Goal: Task Accomplishment & Management: Complete application form

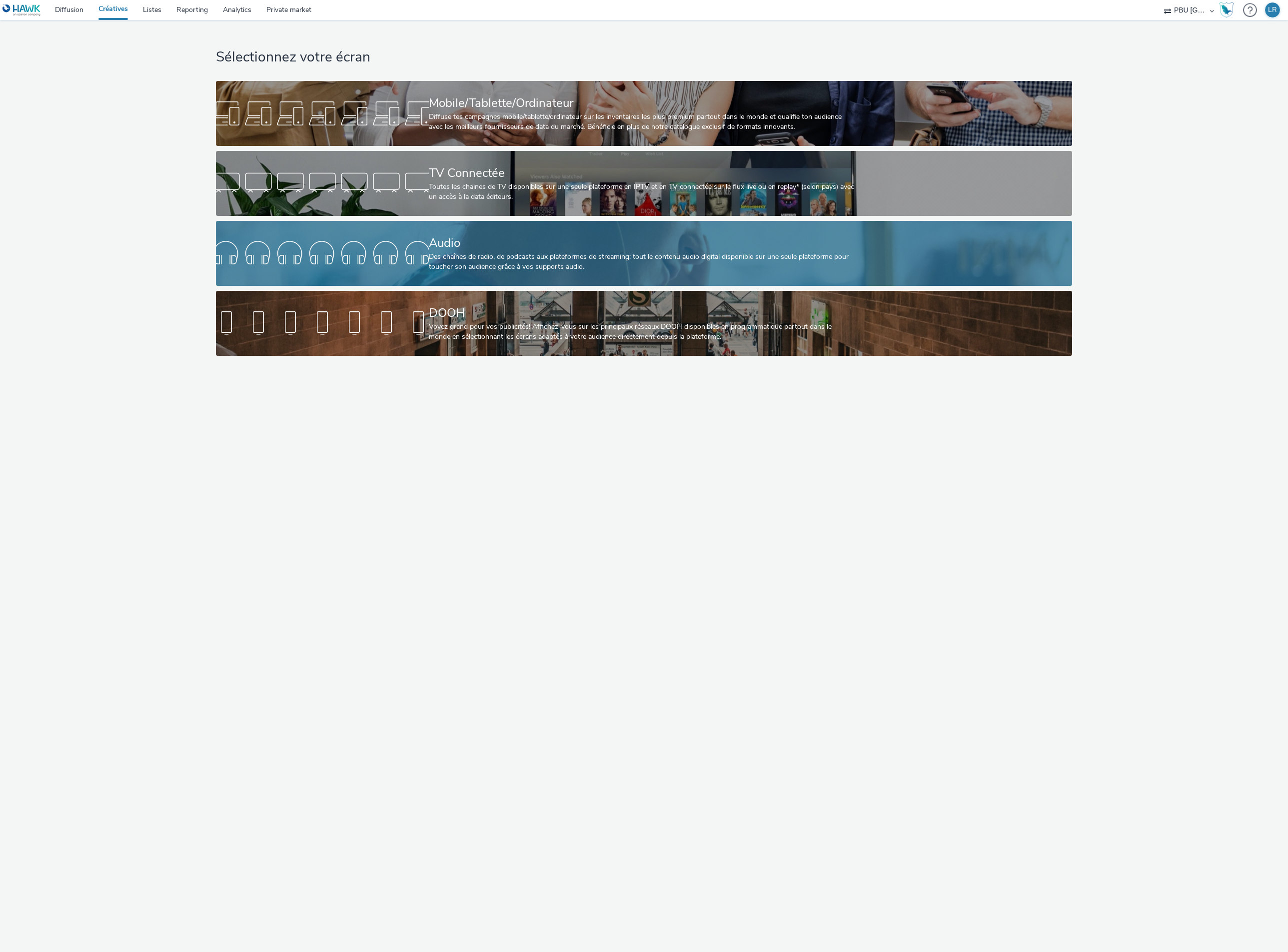
click at [549, 245] on div "Audio" at bounding box center [642, 243] width 426 height 17
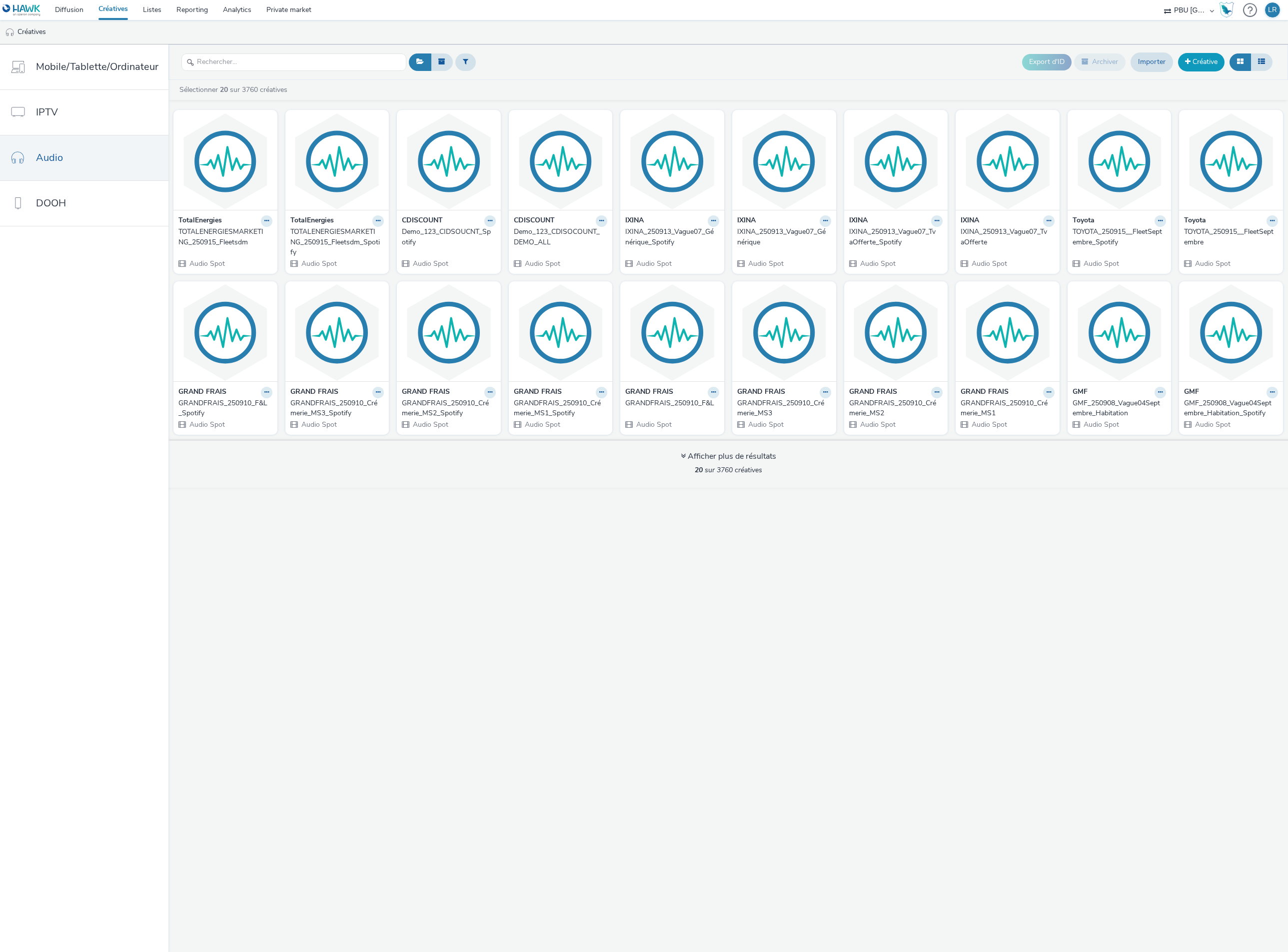
click at [1206, 69] on link "Créative" at bounding box center [1201, 62] width 47 height 18
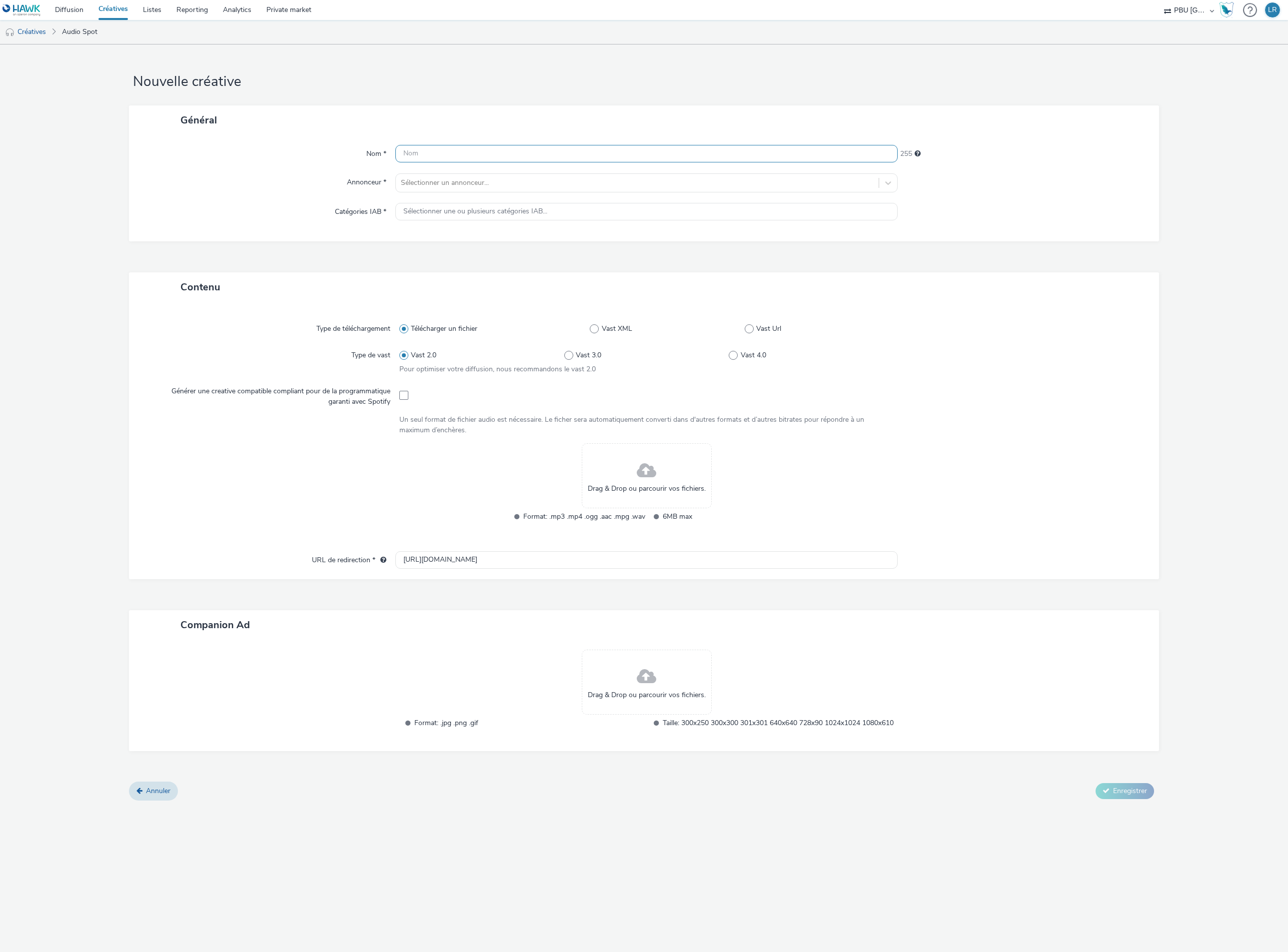
click at [446, 148] on input "text" at bounding box center [646, 153] width 502 height 17
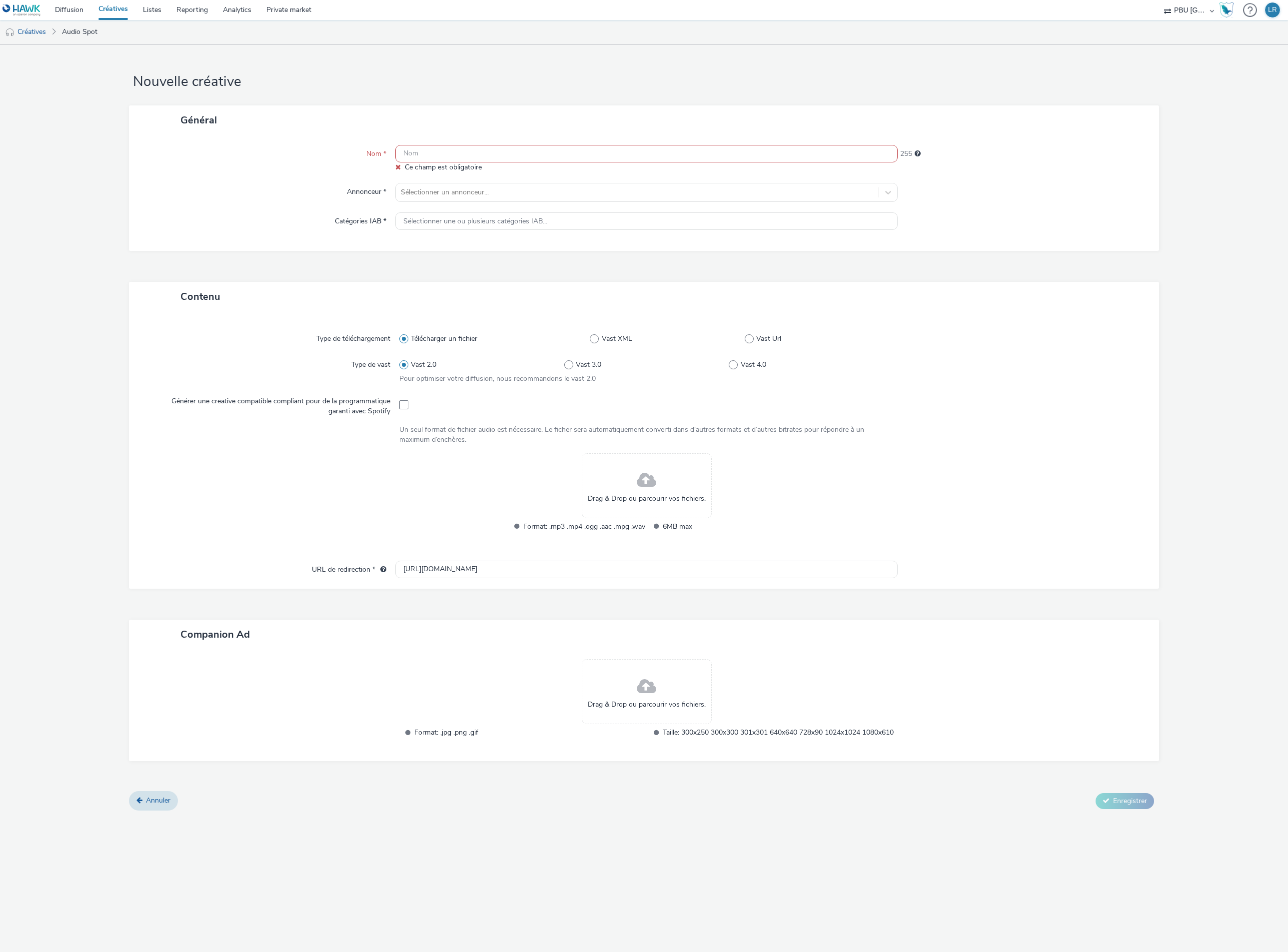
click at [435, 153] on input "text" at bounding box center [646, 153] width 502 height 17
paste input "SCREWFIX_250915_National"
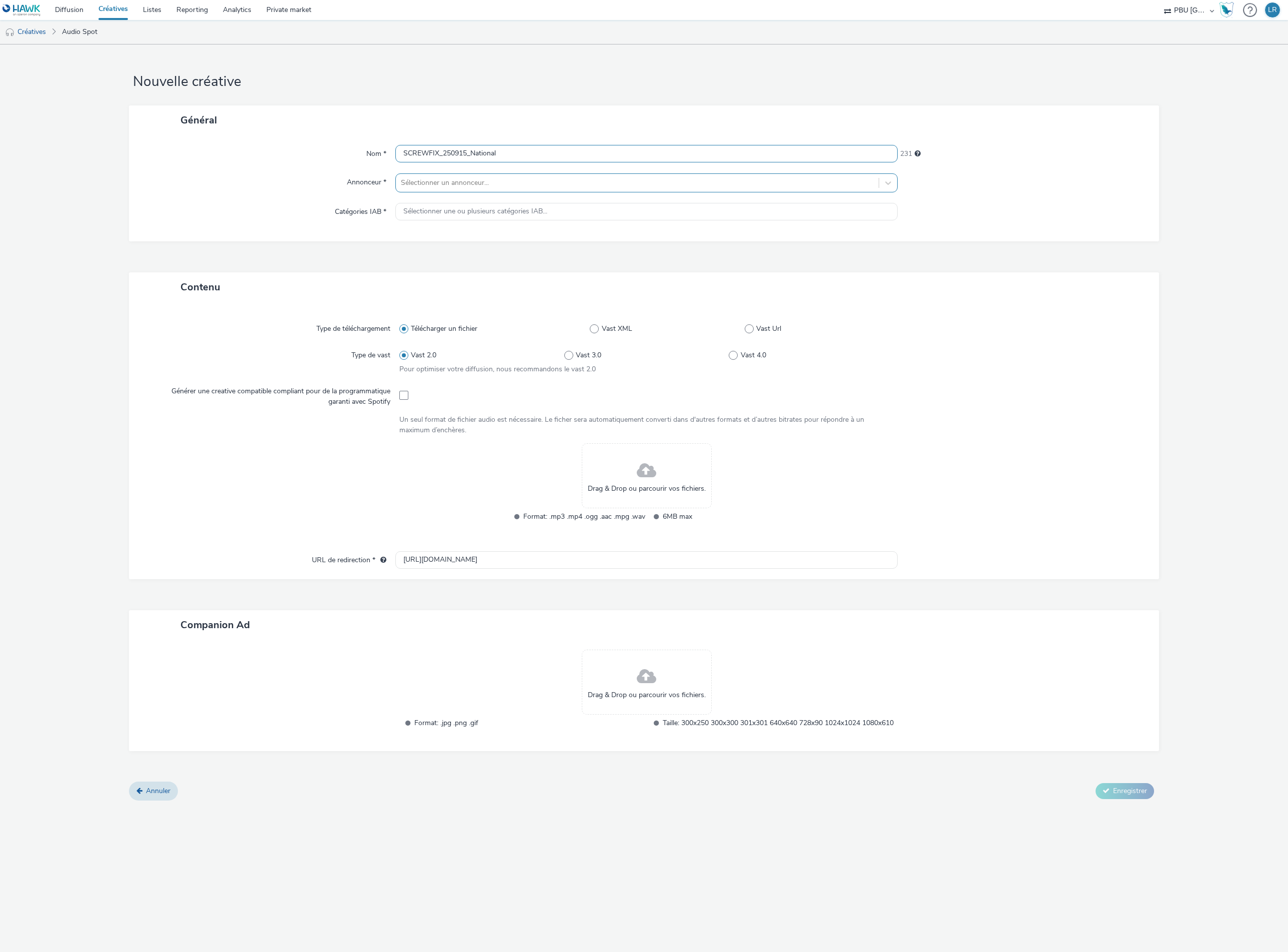
type input "SCREWFIX_250915_National"
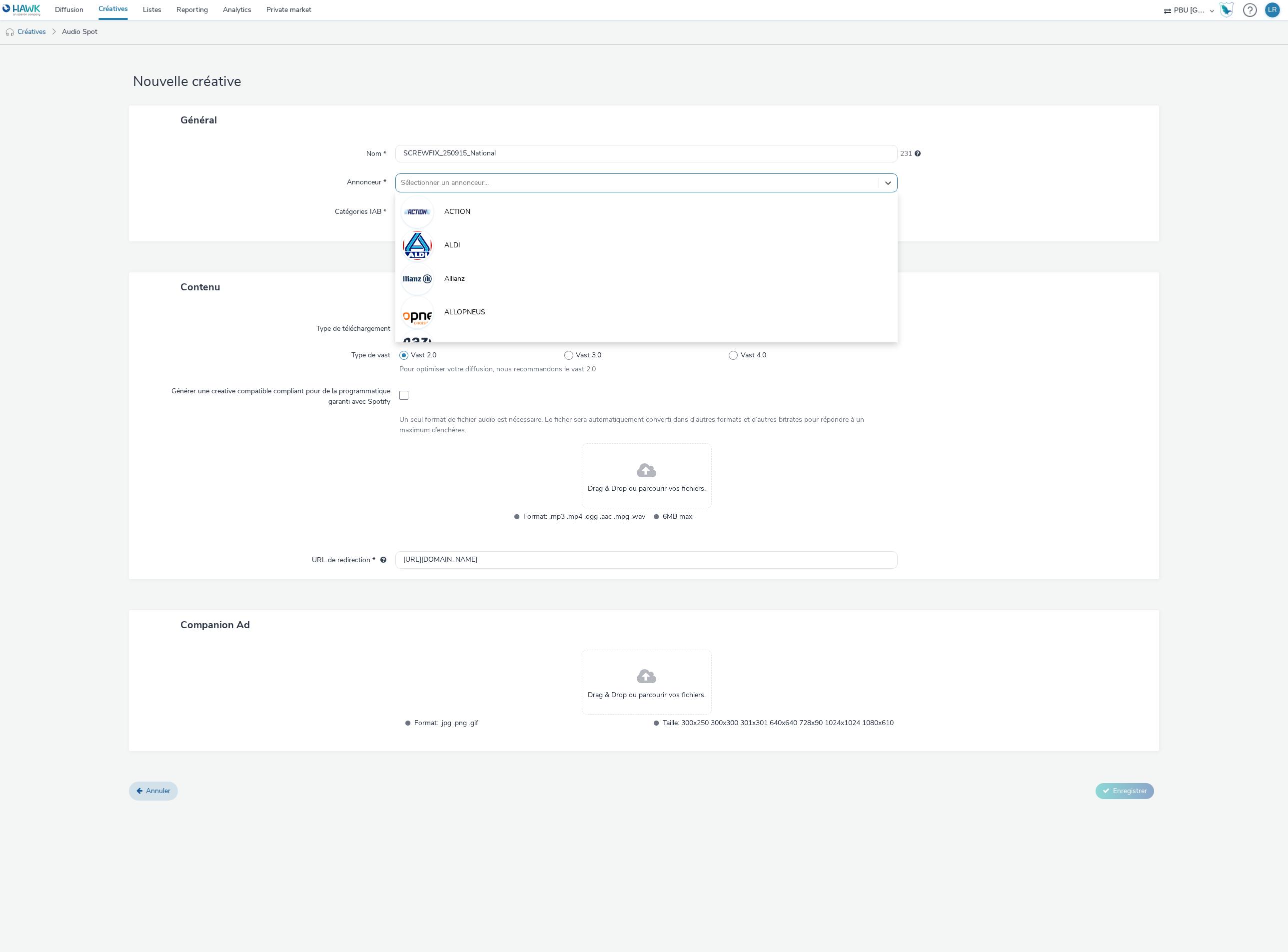
click at [429, 180] on div at bounding box center [637, 183] width 473 height 12
type input "sc"
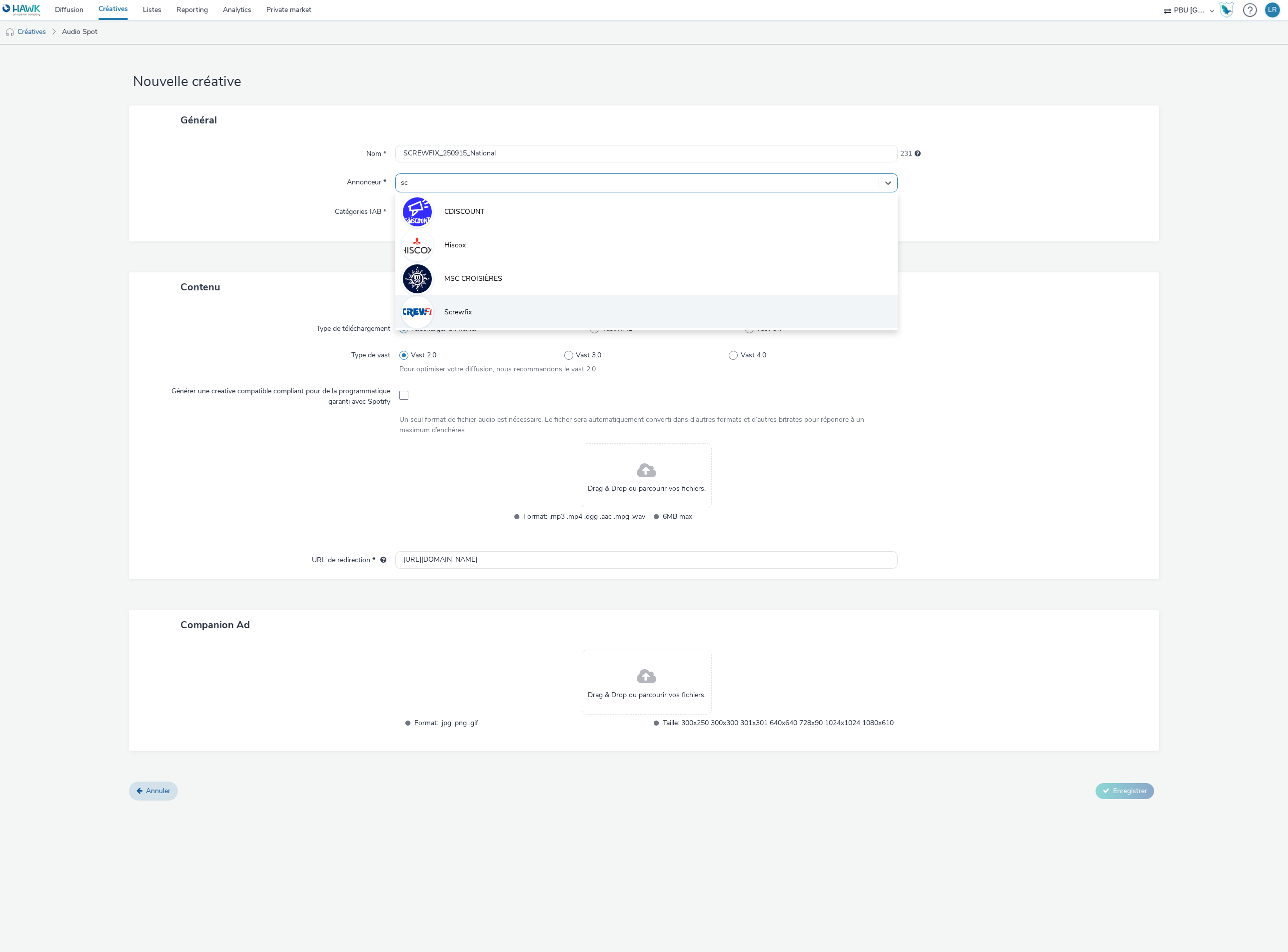
click at [467, 312] on span "Screwfix" at bounding box center [458, 313] width 27 height 10
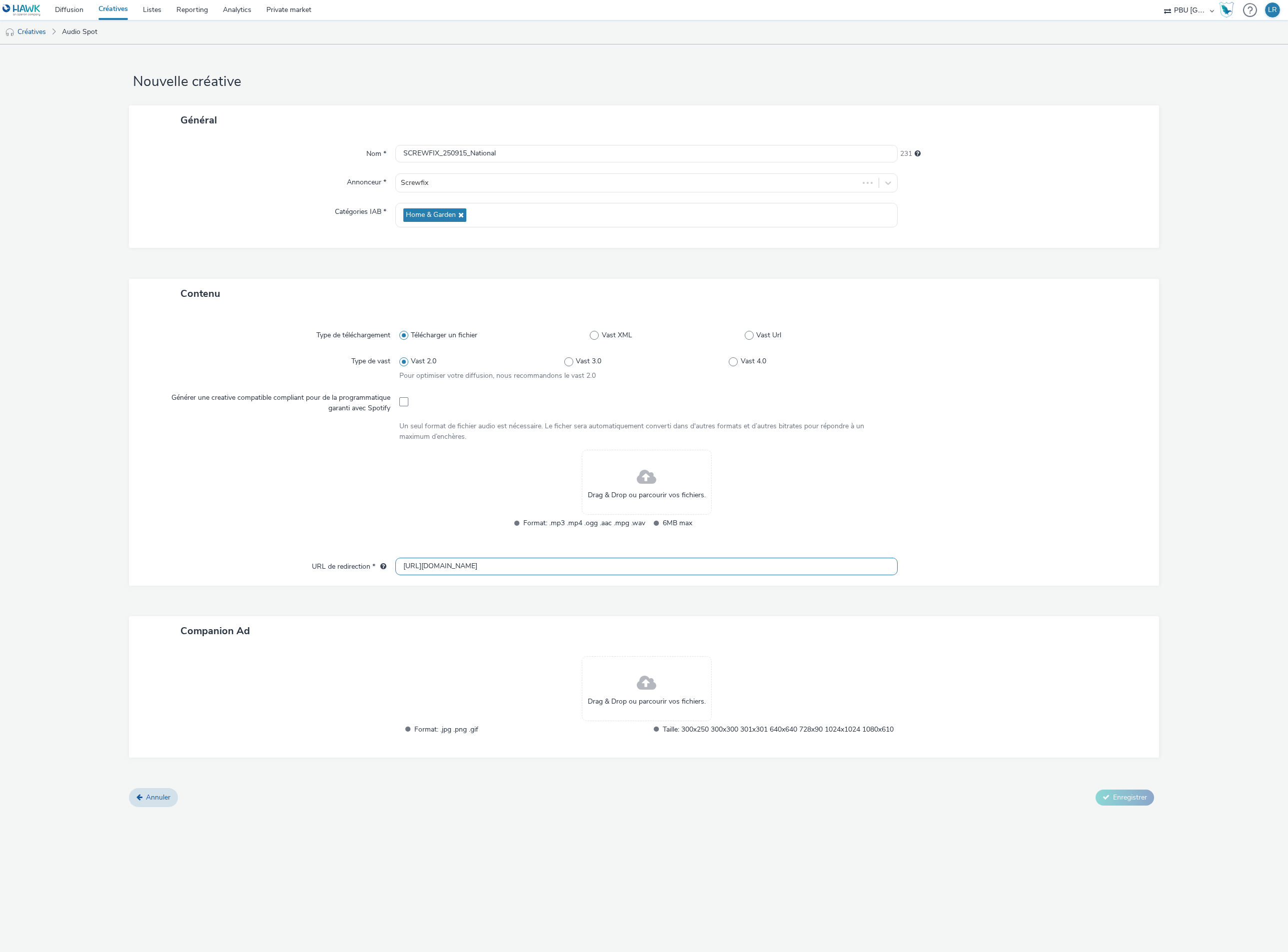
click at [486, 563] on input "http://screwfix.fr" at bounding box center [646, 566] width 502 height 17
click at [491, 561] on input "http://screwfix.fr" at bounding box center [646, 566] width 502 height 17
paste input "s://audience-api.wts-okube.com/pixel.png?lever=audio&module=dprint&brand_slug=s…"
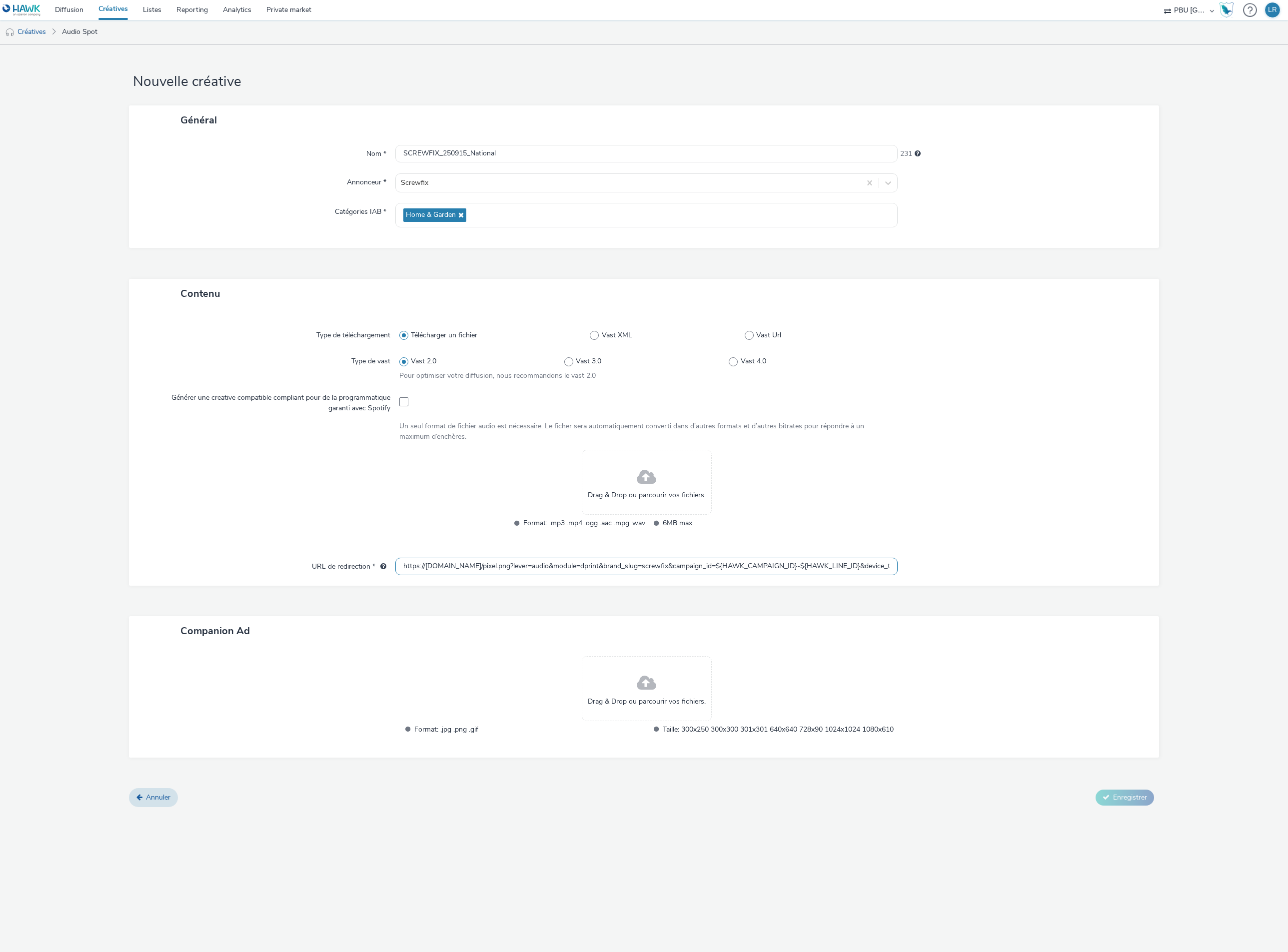
scroll to position [0, 499]
type input "https://audience-api.wts-okube.com/pixel.png?lever=audio&module=dprint&brand_sl…"
click at [991, 537] on div at bounding box center [1017, 496] width 247 height 92
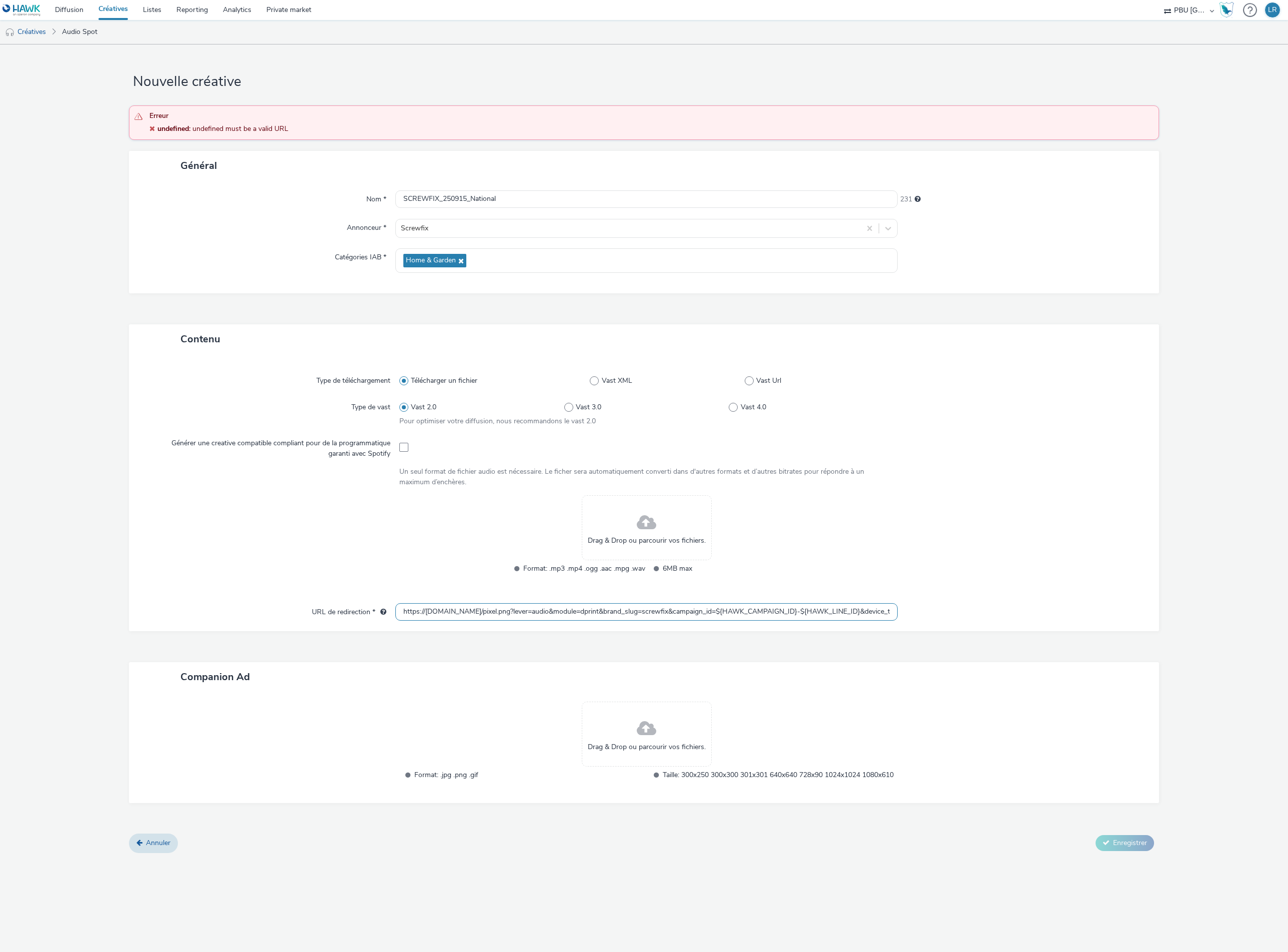
click at [681, 620] on input "https://audience-api.wts-okube.com/pixel.png?lever=audio&module=dprint&brand_sl…" at bounding box center [646, 612] width 502 height 17
click at [679, 609] on input "https://audience-api.wts-okube.com/pixel.png?lever=audio&module=dprint&brand_sl…" at bounding box center [646, 612] width 502 height 17
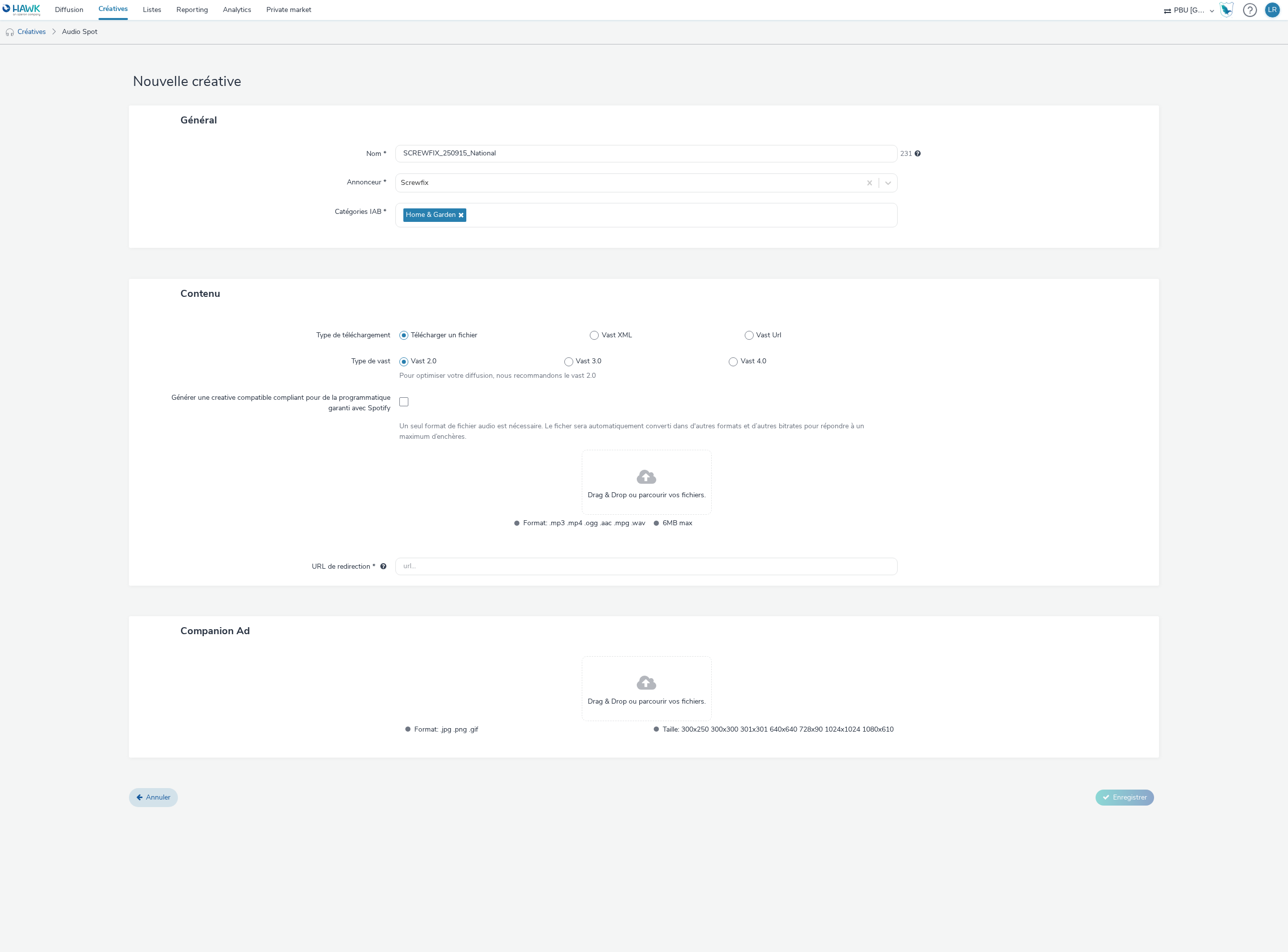
click at [683, 612] on div "Contenu Type de téléchargement Télécharger un fichier Vast XML Vast Url Type de…" at bounding box center [644, 533] width 1030 height 510
click at [446, 567] on input "text" at bounding box center [646, 566] width 502 height 17
paste input "https://audience-api.wts-okube.com/pixel.png?lever=audio&module=dprint&brand_sl…"
click at [441, 567] on input "https://audience-api.wts-okube.com/pixel.png?lever=audio&module=dprint&brand_sl…" at bounding box center [646, 566] width 502 height 17
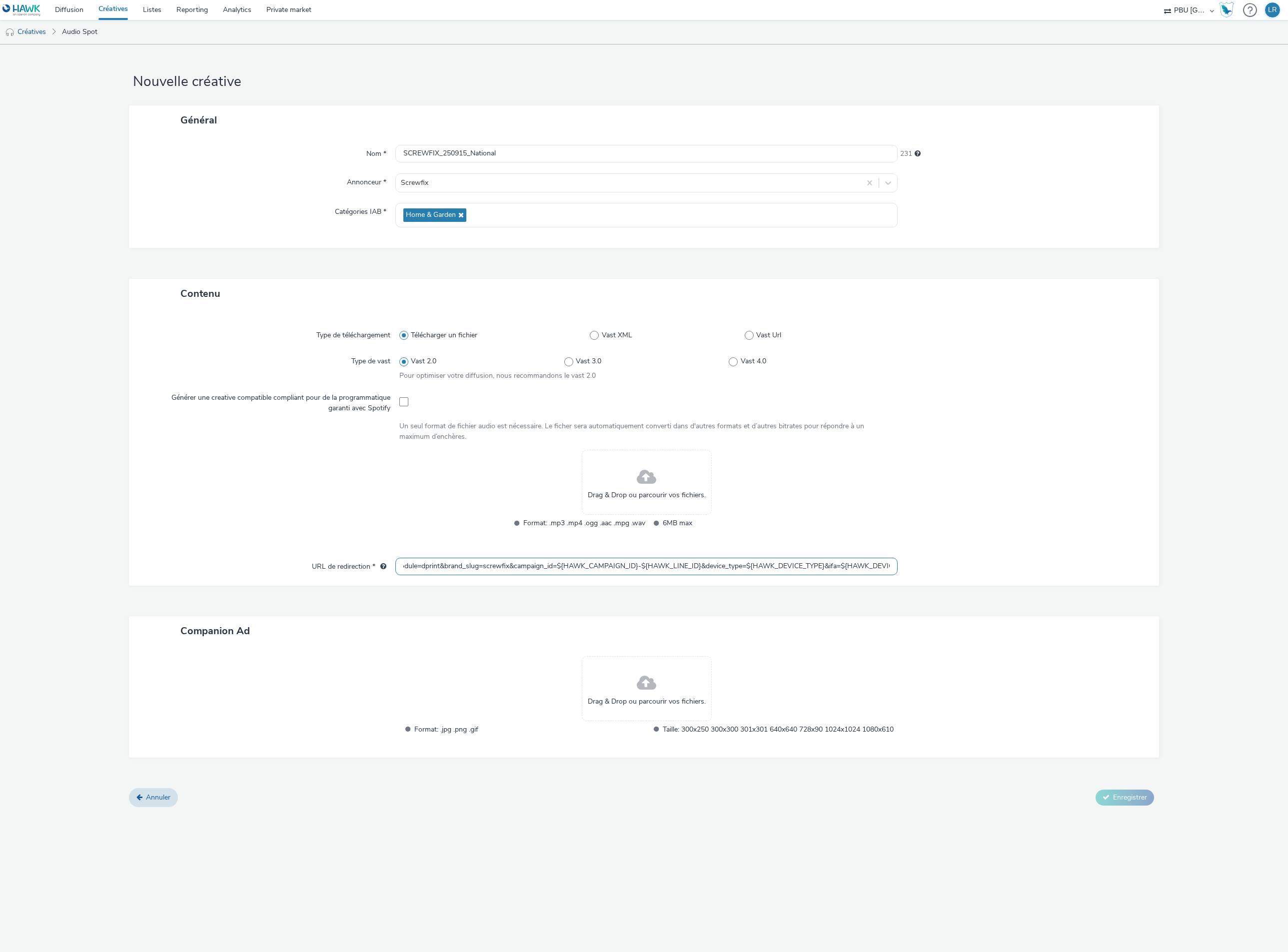
scroll to position [0, 149]
click at [454, 618] on div "Contenu Type de téléchargement Télécharger un fichier Vast XML Vast Url Type de…" at bounding box center [644, 533] width 1030 height 510
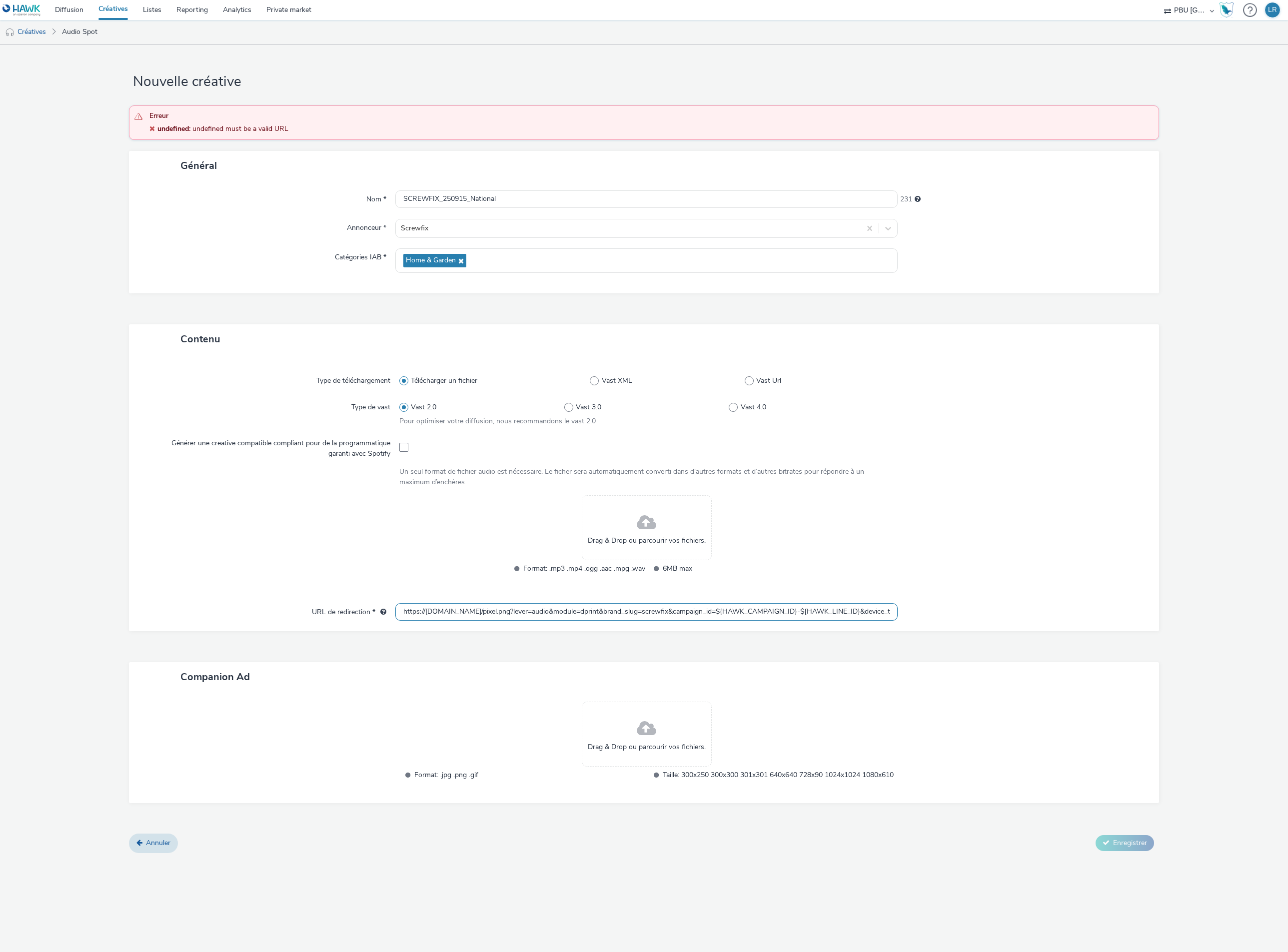
click at [431, 613] on input "https://audience-api.wts-okube.com/pixel.png?lever=audio&module=dprint&brand_sl…" at bounding box center [646, 612] width 502 height 17
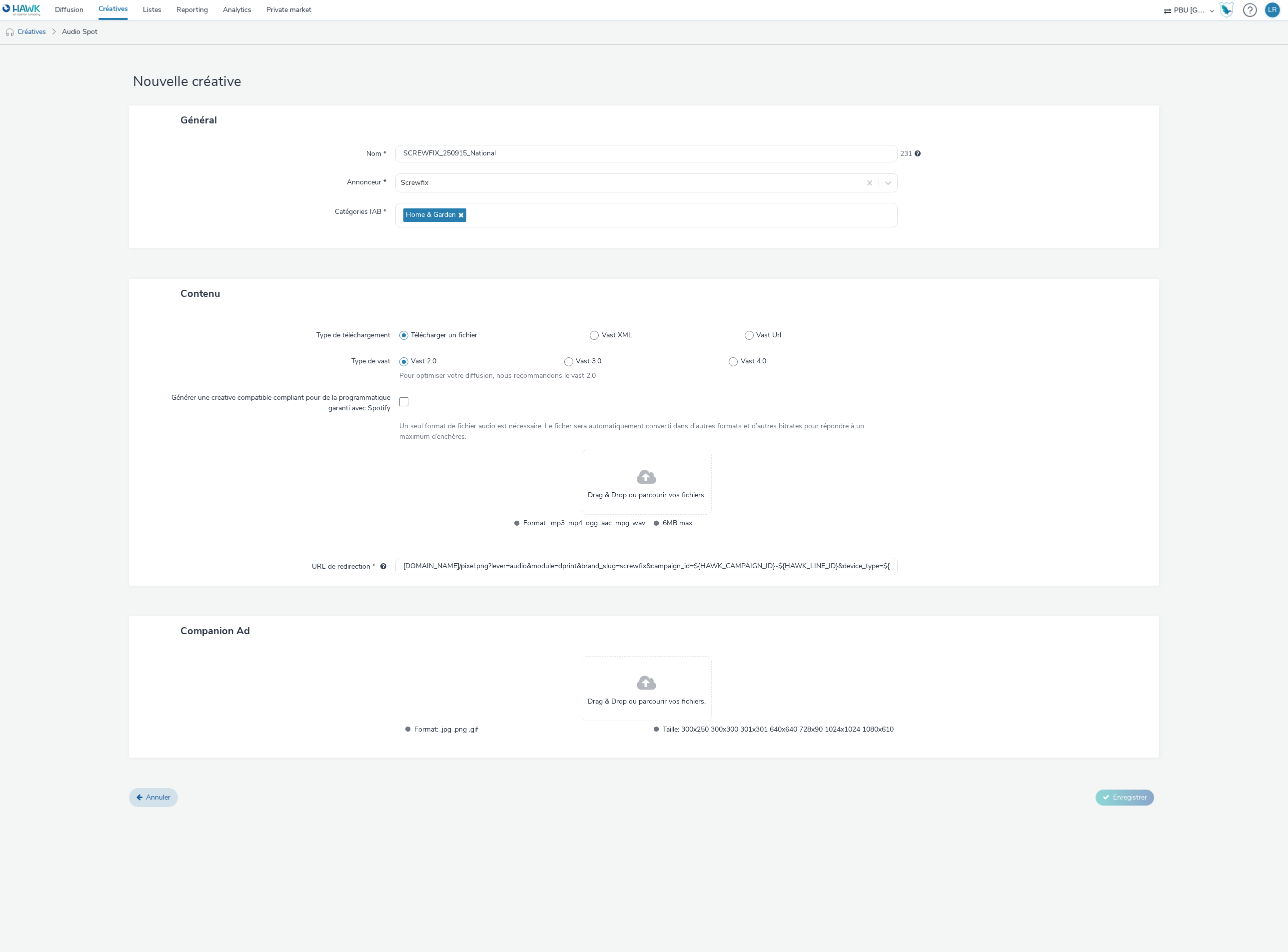
click at [438, 631] on div "Contenu Type de téléchargement Télécharger un fichier Vast XML Vast Url Type de…" at bounding box center [644, 533] width 1030 height 510
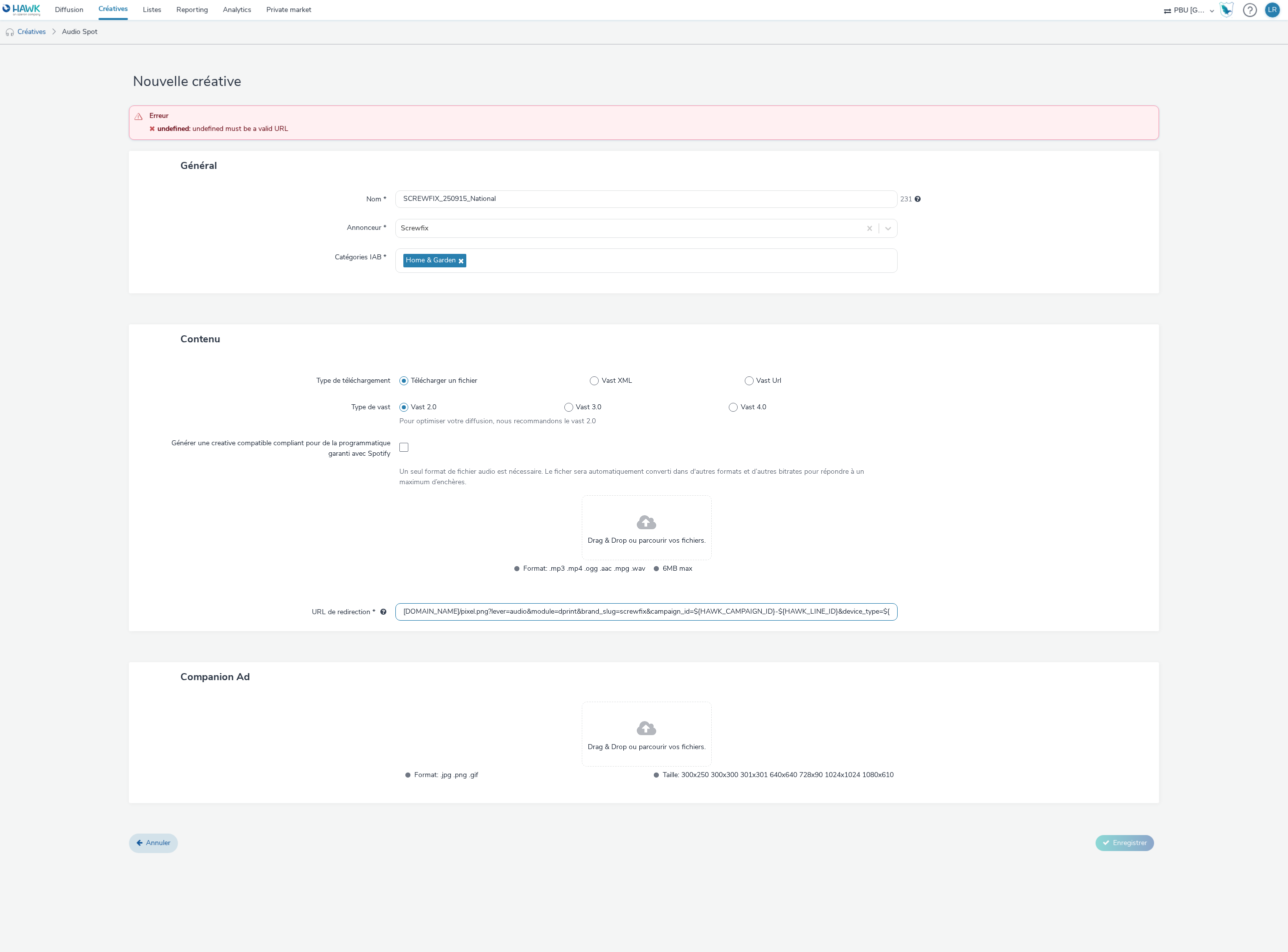
click at [415, 613] on input "audience-api.wts-okube.com/pixel.png?lever=audio&module=dprint&brand_slug=screw…" at bounding box center [646, 612] width 502 height 17
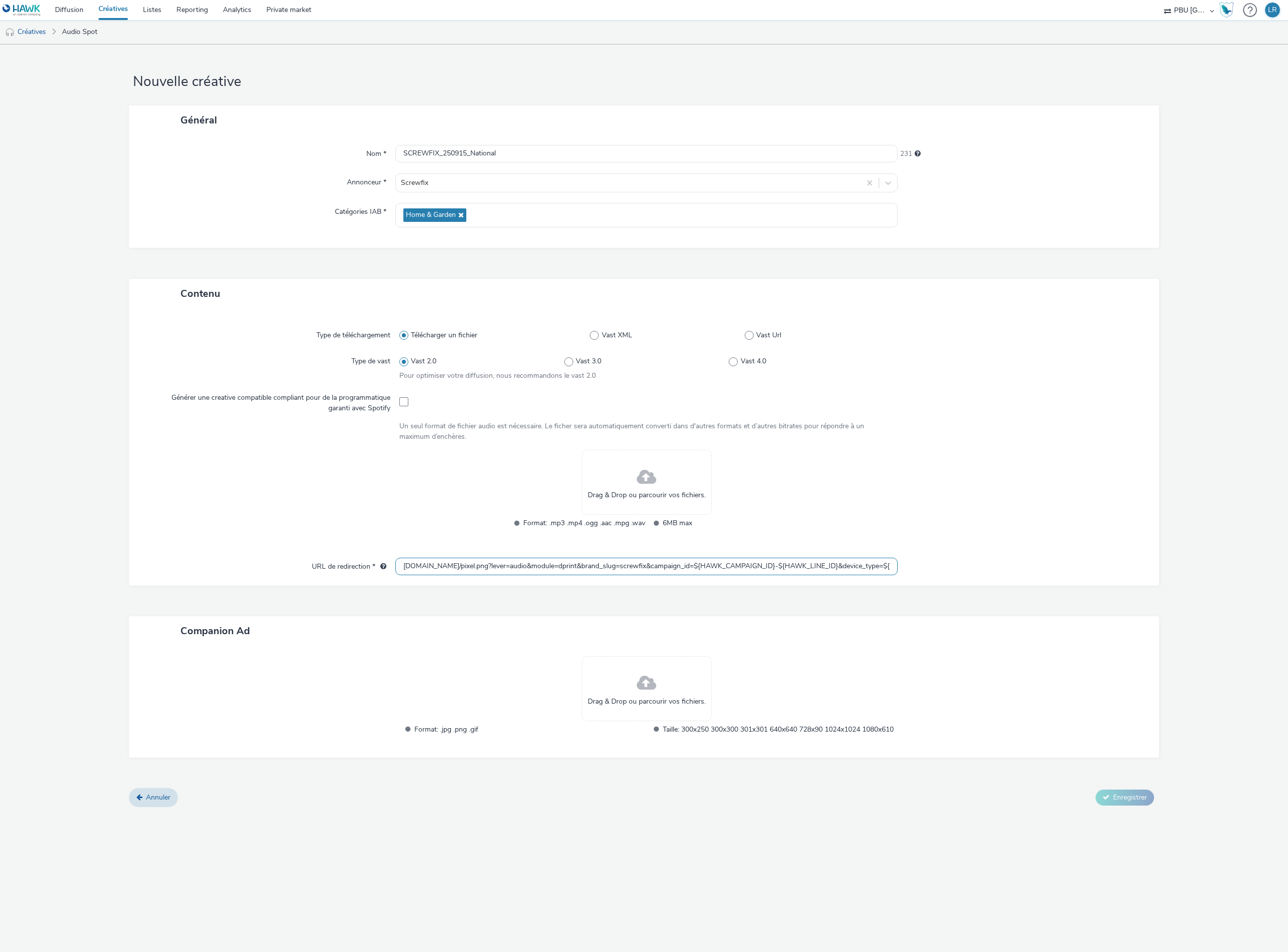
click at [437, 567] on input "haudience-api.wts-okube.com/pixel.png?lever=audio&module=dprint&brand_slug=scre…" at bounding box center [646, 566] width 502 height 17
type input "haudience-api.wts-okube.com/pixel.png?lever=audio&module=dprint&brand_slug=scre…"
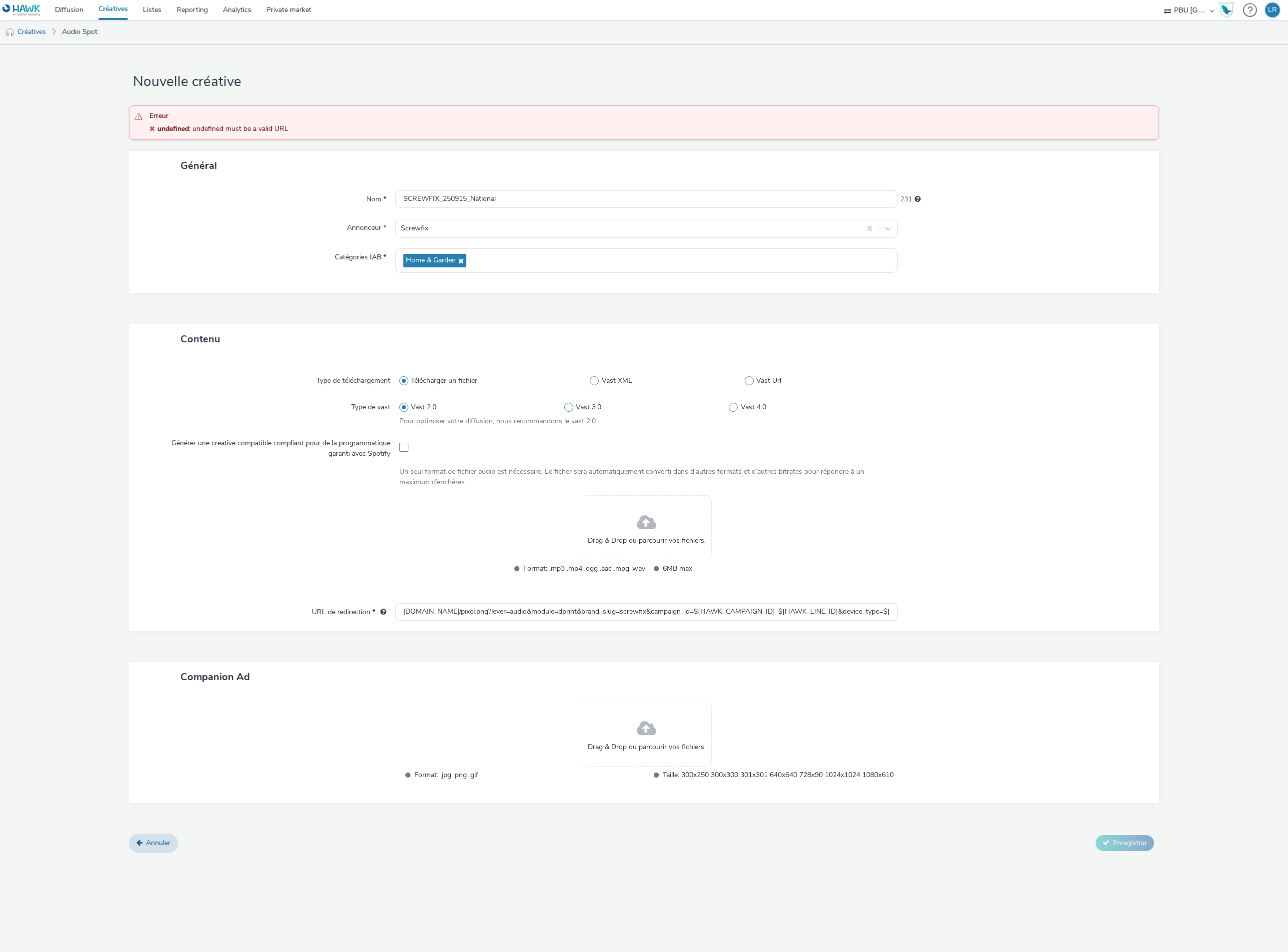
click at [564, 410] on span at bounding box center [569, 407] width 9 height 9
click at [564, 410] on input "Vast 3.0" at bounding box center [568, 407] width 6 height 6
radio input "false"
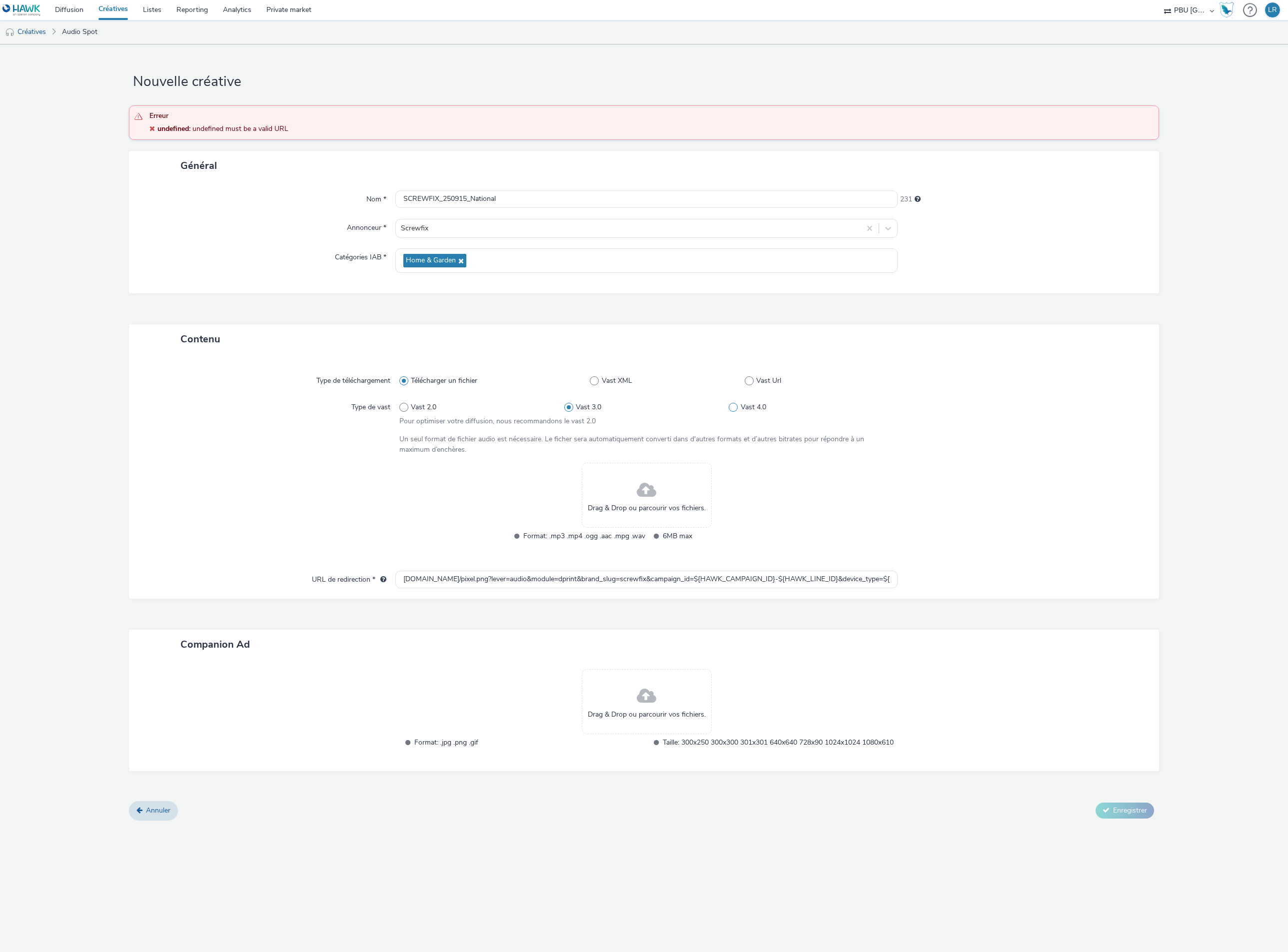
click at [736, 411] on span at bounding box center [733, 407] width 9 height 9
click at [735, 410] on input "Vast 4.0" at bounding box center [732, 407] width 6 height 6
radio input "false"
radio input "true"
click at [402, 405] on span at bounding box center [404, 407] width 9 height 9
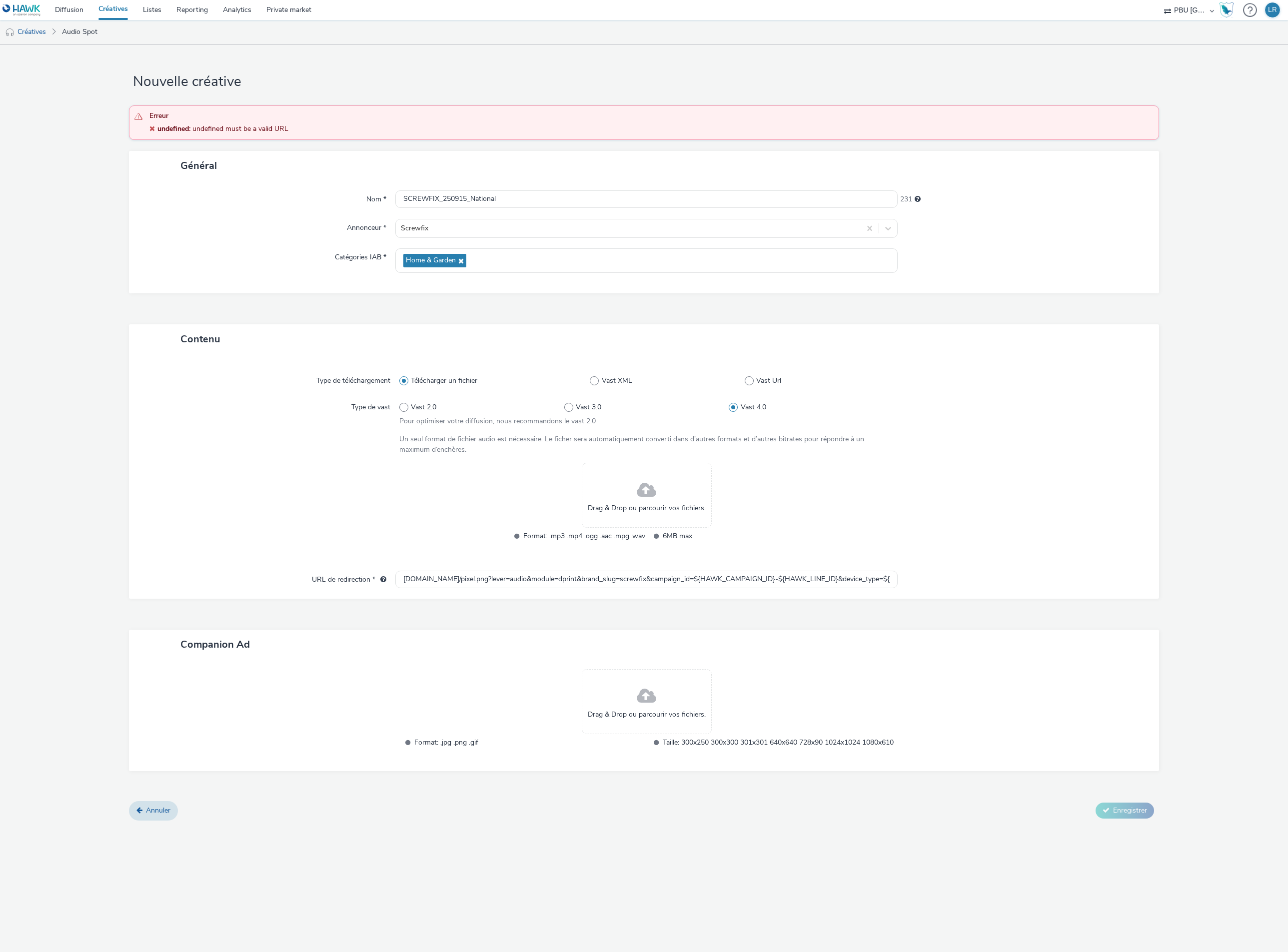
click at [402, 405] on input "Vast 2.0" at bounding box center [403, 407] width 6 height 6
radio input "true"
radio input "false"
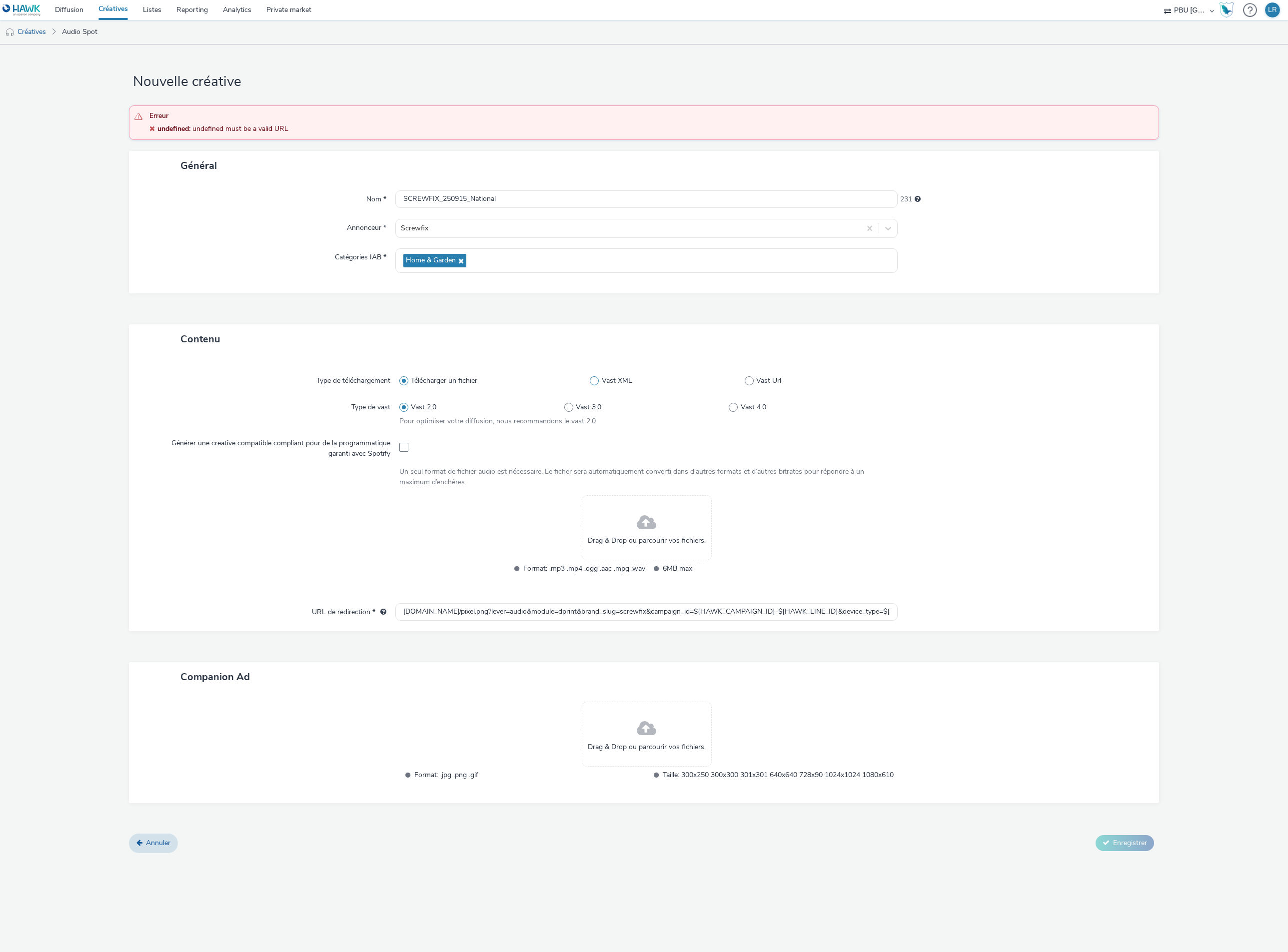
click at [596, 381] on span at bounding box center [594, 381] width 9 height 9
click at [596, 381] on input "Vast XML" at bounding box center [593, 381] width 6 height 6
radio input "false"
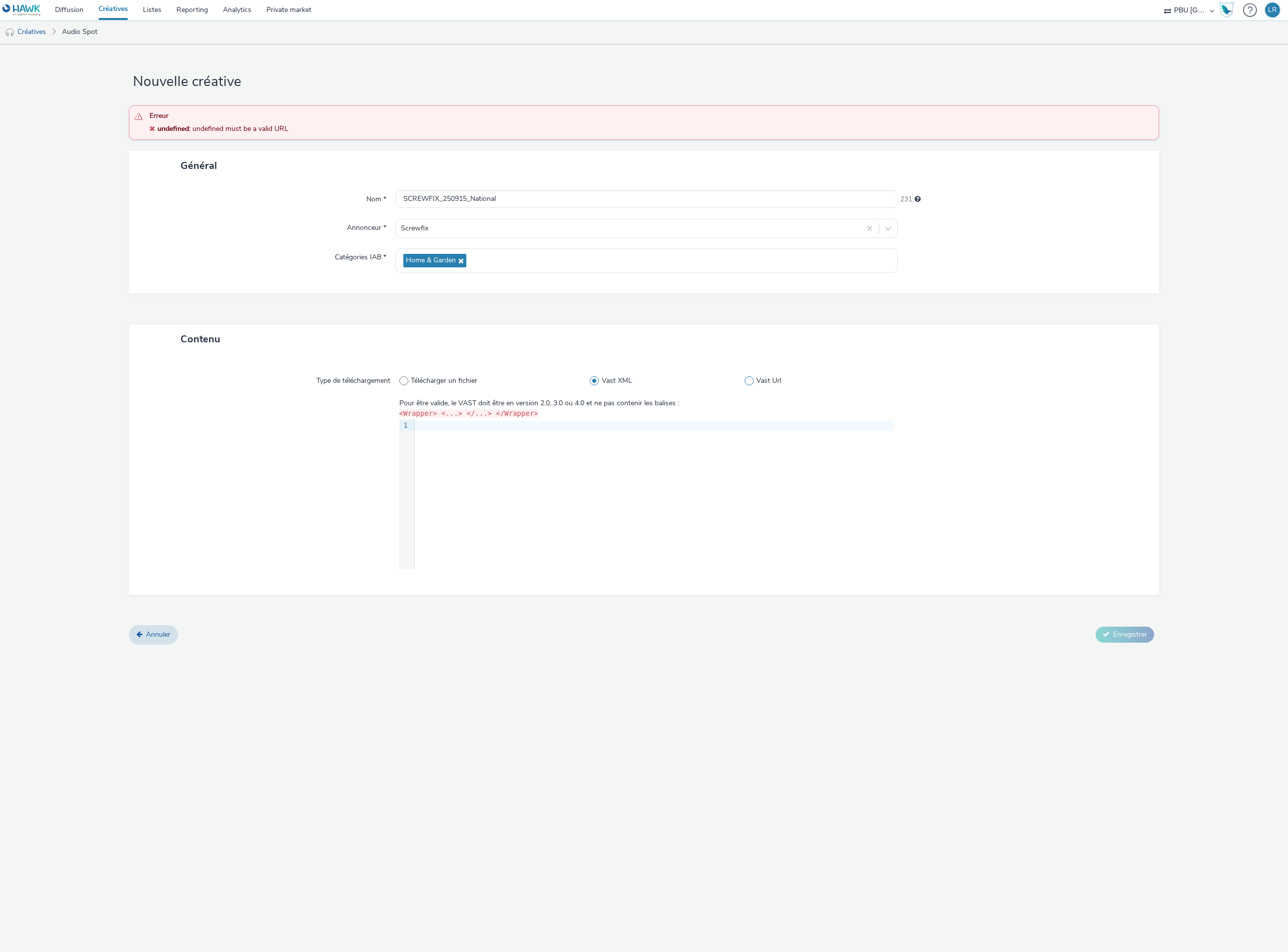
click at [749, 381] on span at bounding box center [749, 381] width 9 height 9
click at [749, 381] on input "Vast Url" at bounding box center [748, 381] width 6 height 6
radio input "false"
radio input "true"
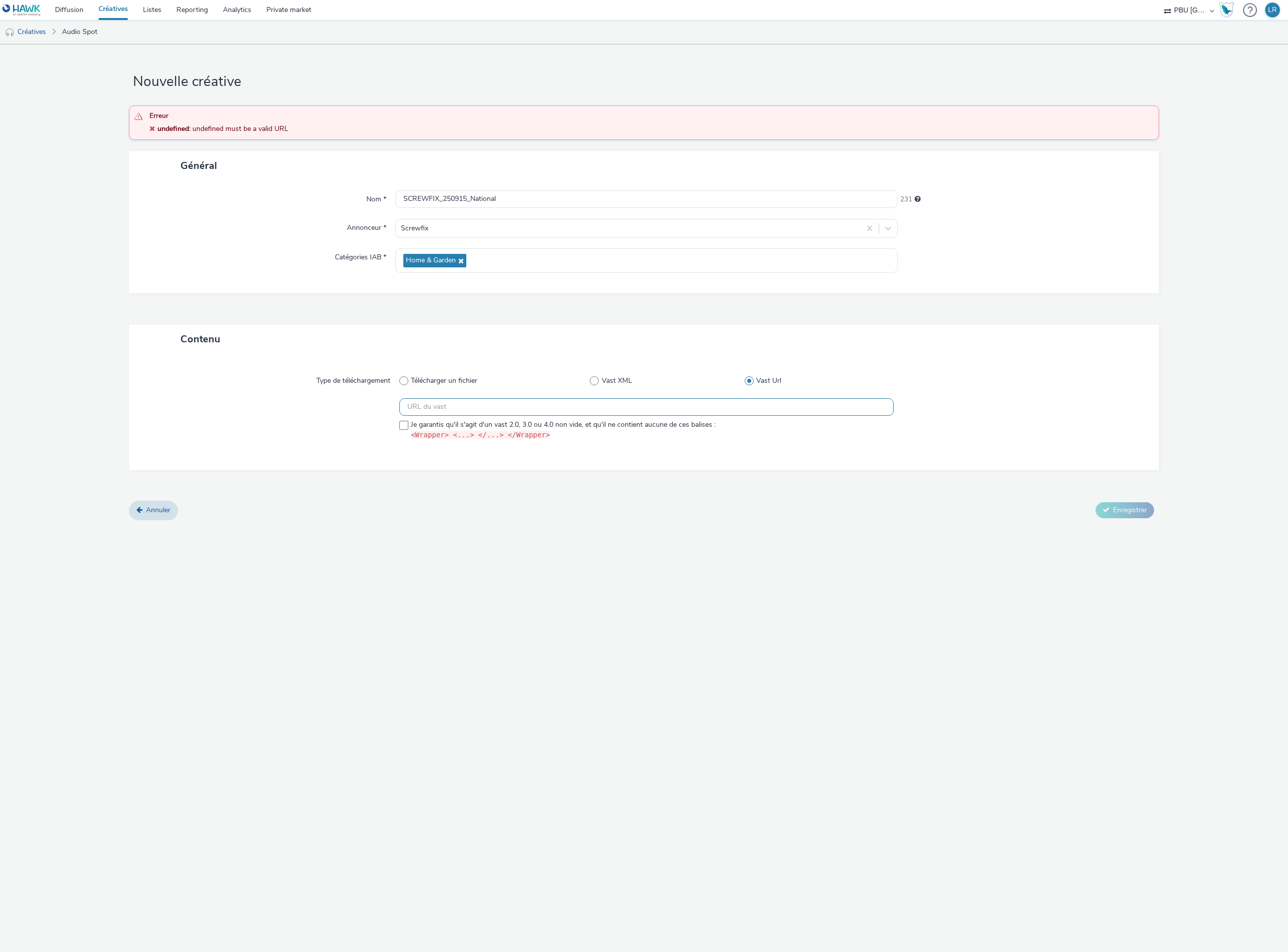
click at [513, 411] on input "text" at bounding box center [647, 407] width 495 height 17
paste input "https://audience-api.wts-okube.com/pixel.png?lever=audio&module=dprint&brand_sl…"
type input "https://audience-api.wts-okube.com/pixel.png?lever=audio&module=dprint&brand_sl…"
click at [605, 408] on input "https://audience-api.wts-okube.com/pixel.png?lever=audio&module=dprint&brand_sl…" at bounding box center [647, 407] width 495 height 17
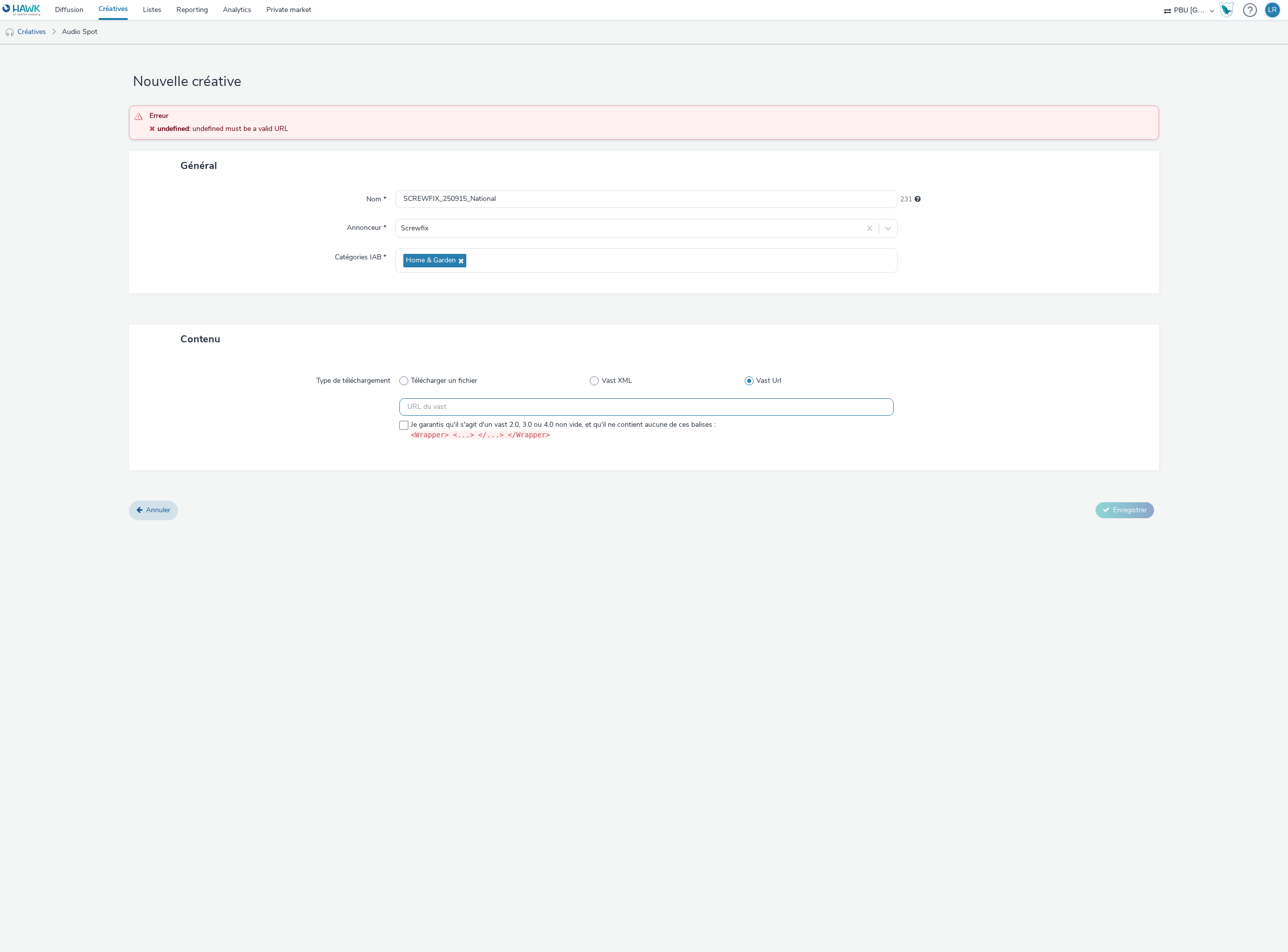
scroll to position [0, 0]
click at [404, 382] on span at bounding box center [404, 381] width 9 height 9
click at [404, 382] on input "Télécharger un fichier" at bounding box center [403, 381] width 6 height 6
radio input "true"
radio input "false"
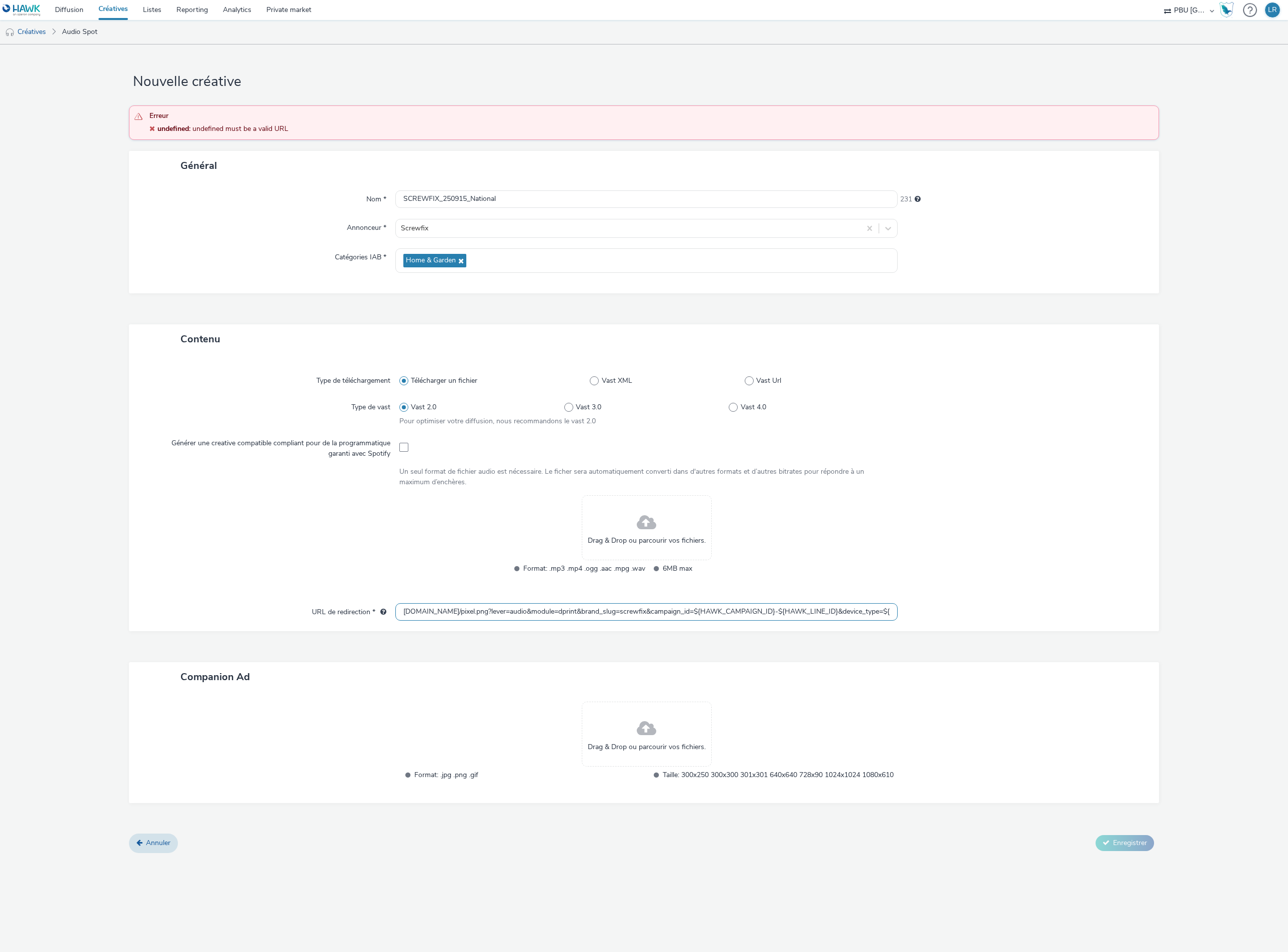
drag, startPoint x: 431, startPoint y: 613, endPoint x: 405, endPoint y: 613, distance: 26.0
click at [405, 613] on input "haudience-api.wts-okube.com/pixel.png?lever=audio&module=dprint&brand_slug=scre…" at bounding box center [646, 612] width 502 height 17
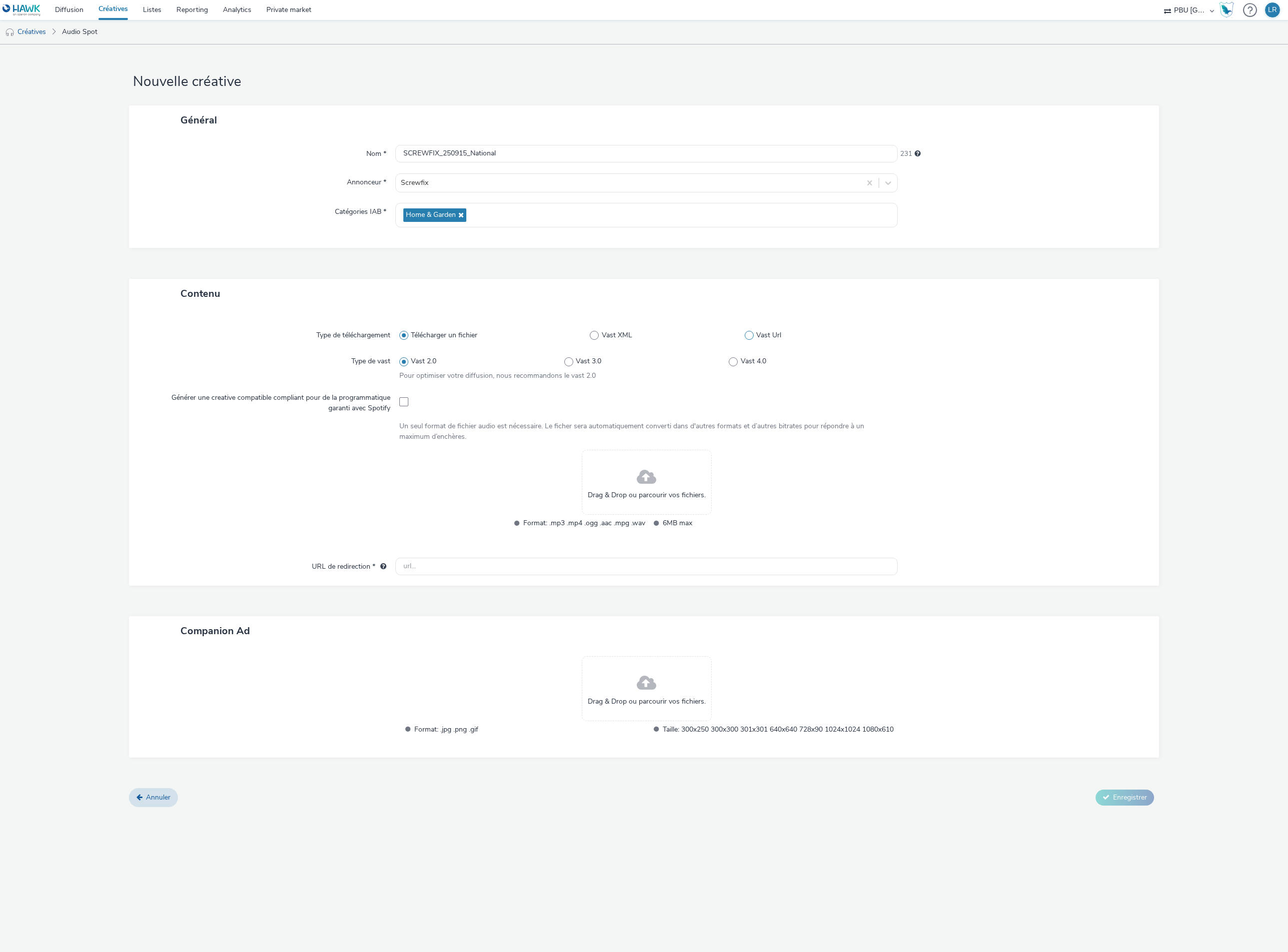
click at [750, 340] on span at bounding box center [749, 336] width 9 height 9
click at [750, 339] on input "Vast Url" at bounding box center [748, 336] width 6 height 6
radio input "false"
radio input "true"
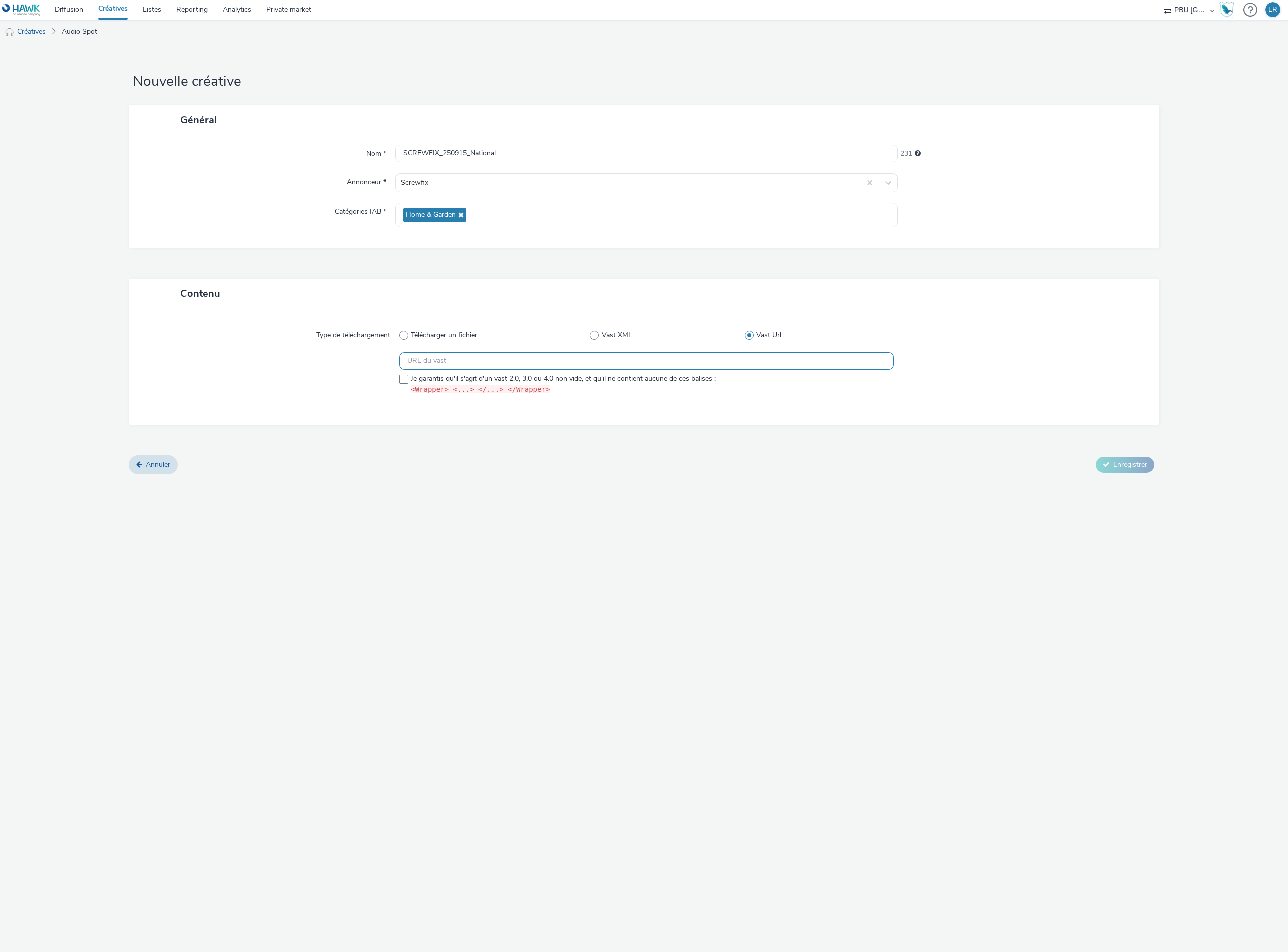
click at [465, 362] on input "text" at bounding box center [647, 361] width 495 height 17
paste input "https://audience-api.wts-okube.com/pixel.png?lever=audio&module=dprint&brand_sl…"
type input "https://audience-api.wts-okube.com/pixel.png?lever=audio&module=dprint&brand_sl…"
click at [561, 525] on div "Nouvelle créative Général Nom * SCREWFIX_250915_National 231 Annonceur * Screwf…" at bounding box center [644, 499] width 1288 height 908
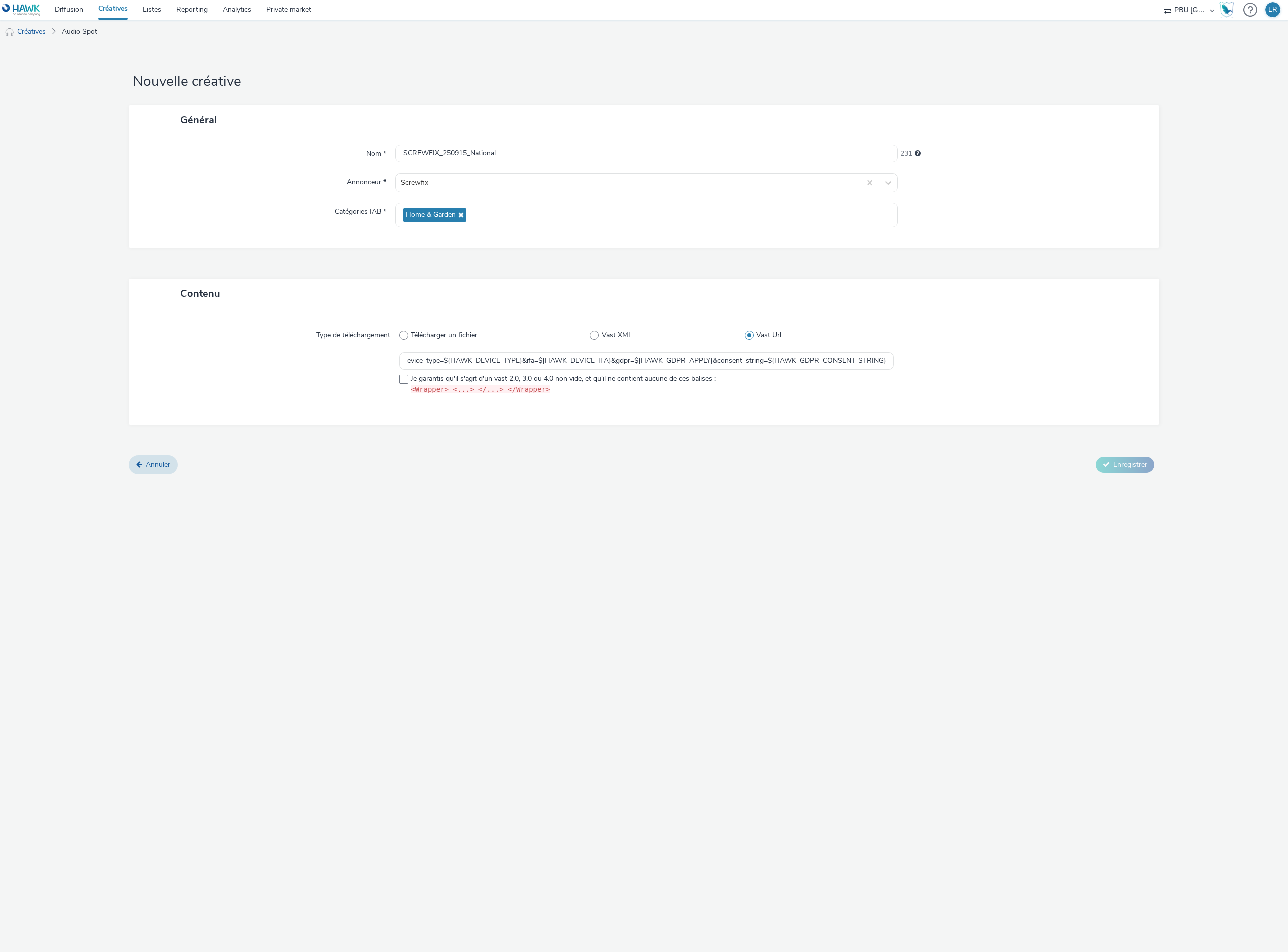
scroll to position [0, 0]
click at [595, 338] on span at bounding box center [594, 336] width 9 height 9
click at [595, 338] on input "Vast XML" at bounding box center [593, 336] width 6 height 6
radio input "true"
radio input "false"
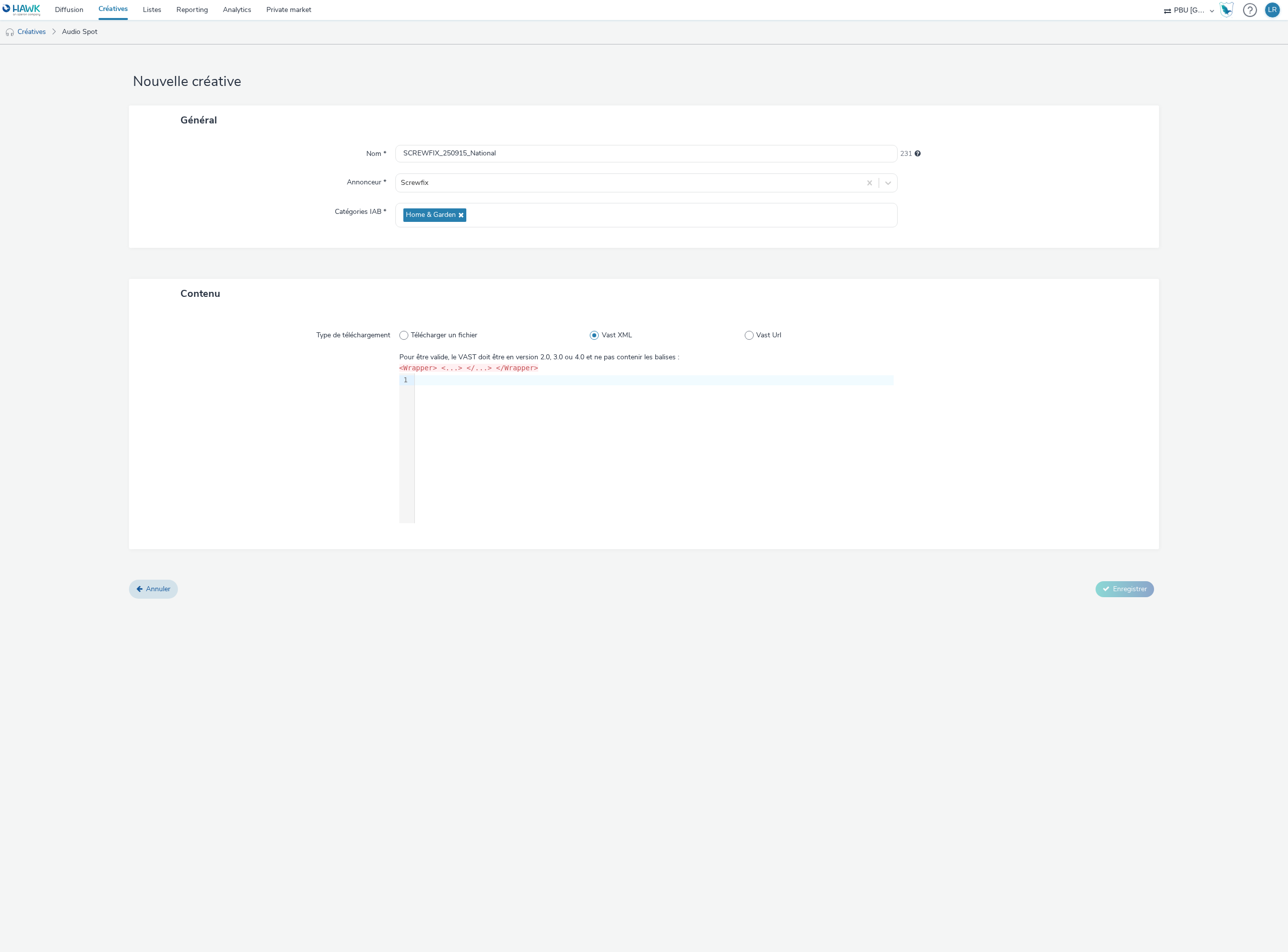
click at [395, 333] on div "Type de téléchargement" at bounding box center [273, 335] width 252 height 18
click at [402, 338] on span at bounding box center [404, 336] width 9 height 9
click at [402, 338] on input "Télécharger un fichier" at bounding box center [403, 336] width 6 height 6
radio input "true"
radio input "false"
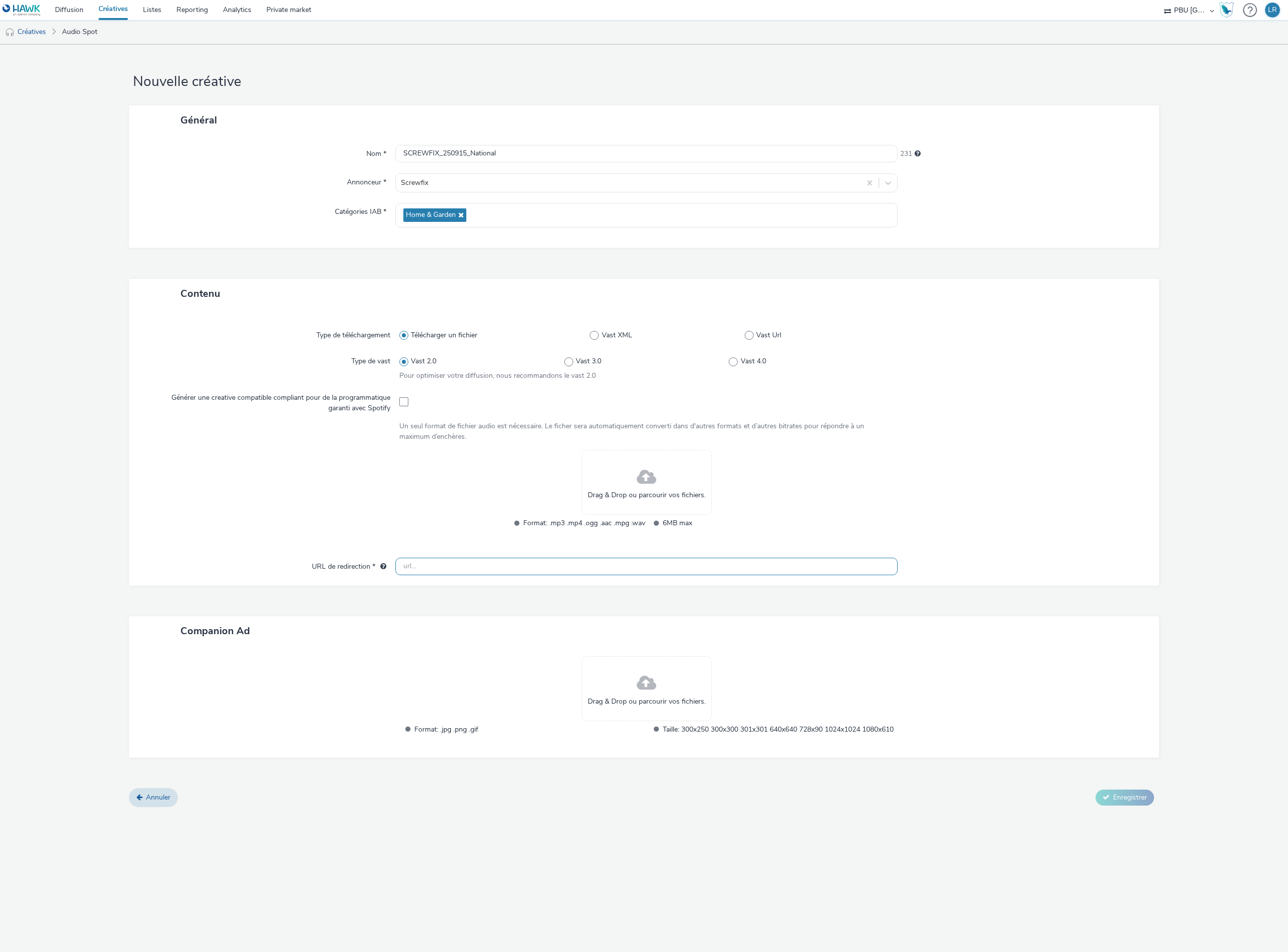
click at [480, 564] on input "text" at bounding box center [646, 566] width 502 height 17
click at [450, 565] on input "text" at bounding box center [646, 566] width 502 height 17
paste input "https://audience-api.wts-okube.com/pixel.png?lever=audio&module=dprint&brand_sl…"
type input "https://audience-api.wts-okube.com/pixel.png?lever=audio&module=dprint&brand_sl…"
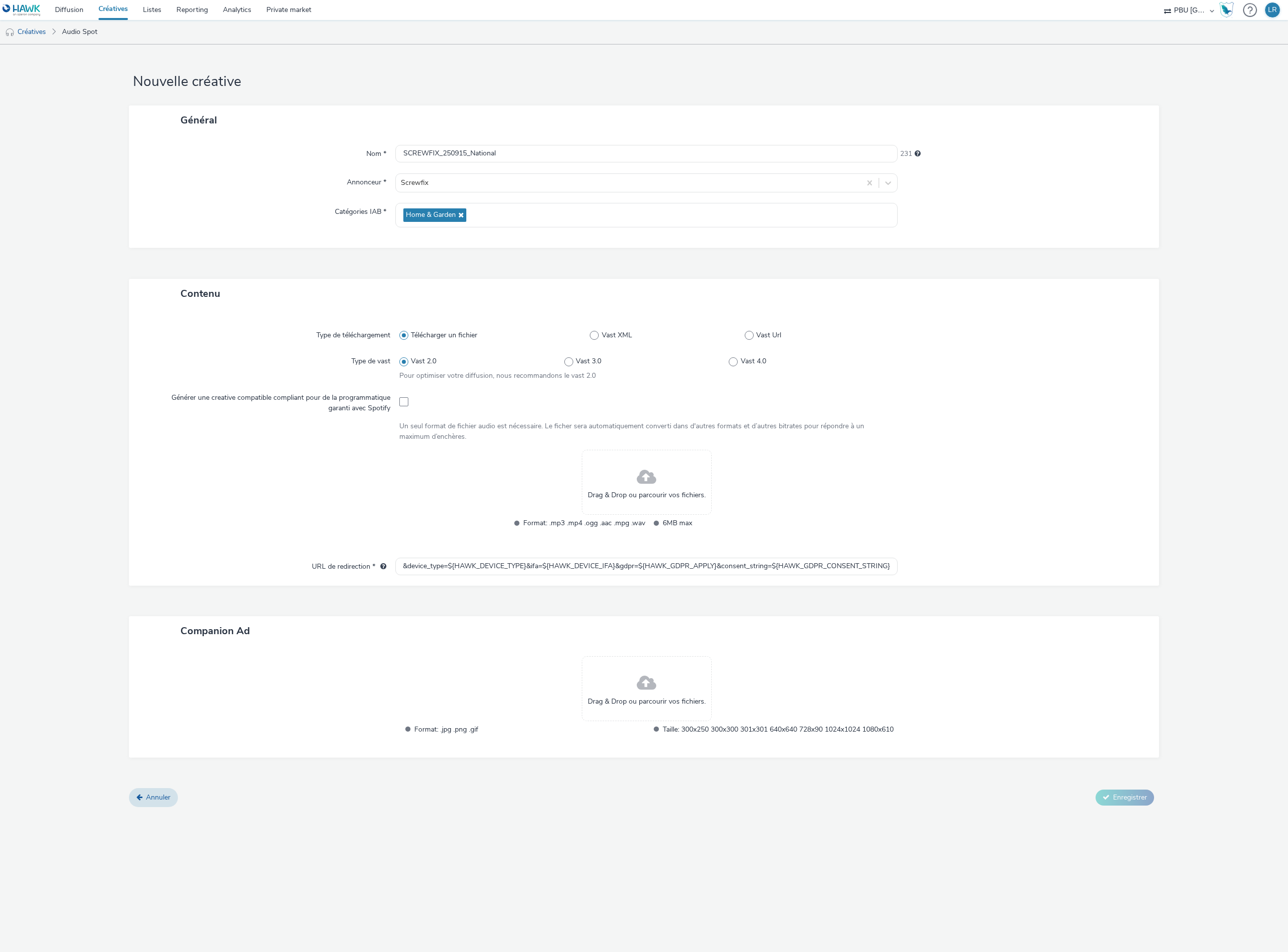
click at [993, 641] on div "Contenu Type de téléchargement Télécharger un fichier Vast XML Vast Url Type de…" at bounding box center [644, 533] width 1030 height 510
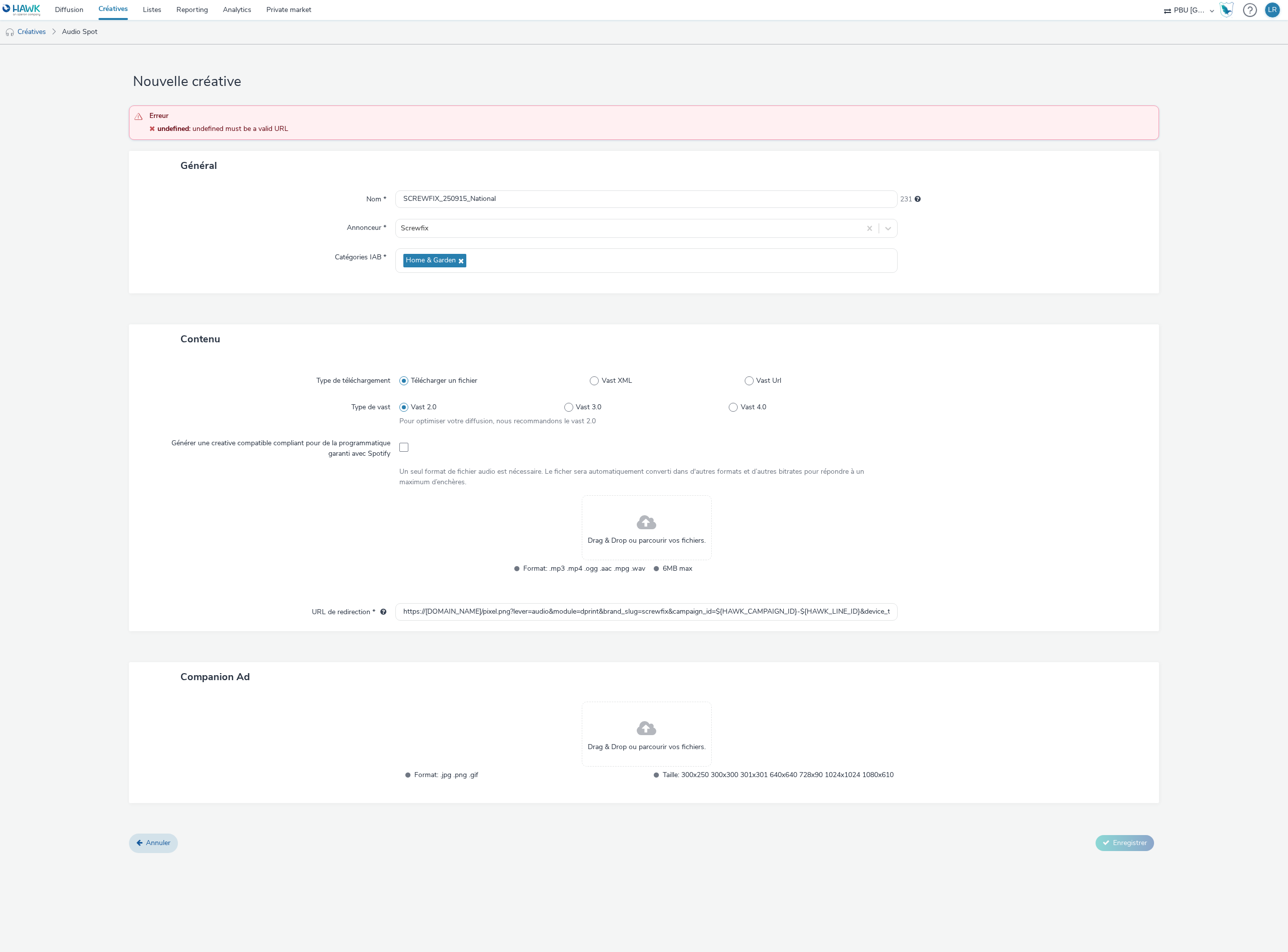
click at [1065, 522] on div at bounding box center [1017, 542] width 247 height 92
click at [633, 614] on input "https://audience-api.wts-okube.com/pixel.png?lever=audio&module=dprint&brand_sl…" at bounding box center [646, 612] width 502 height 17
drag, startPoint x: 610, startPoint y: 612, endPoint x: 606, endPoint y: 621, distance: 9.8
click at [606, 621] on input "https://audience-api.wts-okube.com/pixel.png?lever=audio&module=dprint&brand_sl…" at bounding box center [646, 612] width 502 height 17
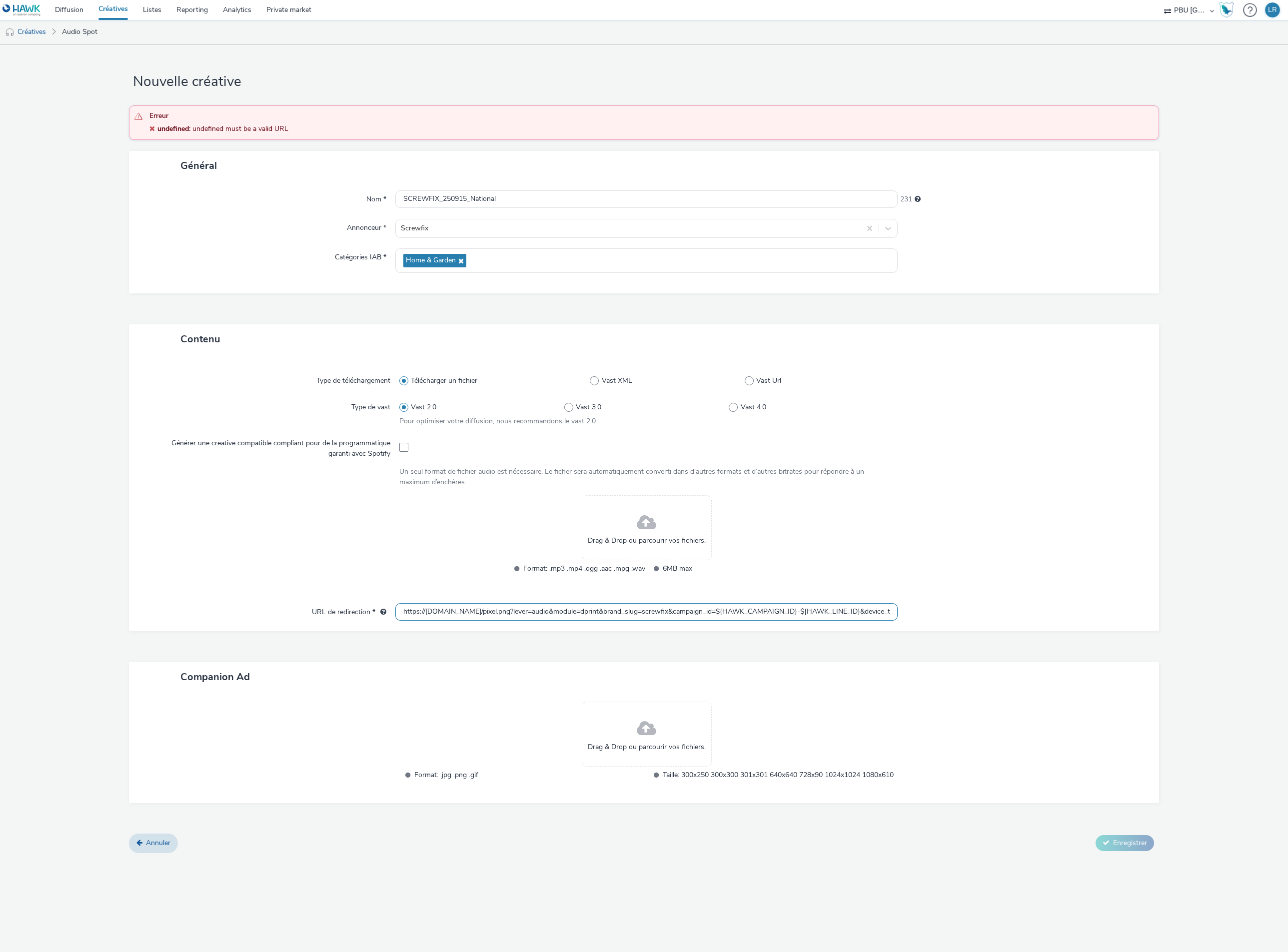
click at [609, 618] on input "https://audience-api.wts-okube.com/pixel.png?lever=audio&module=dprint&brand_sl…" at bounding box center [646, 612] width 502 height 17
click at [609, 616] on input "https://audience-api.wts-okube.com/pixel.png?lever=audio&module=dprint&brand_sl…" at bounding box center [646, 612] width 502 height 17
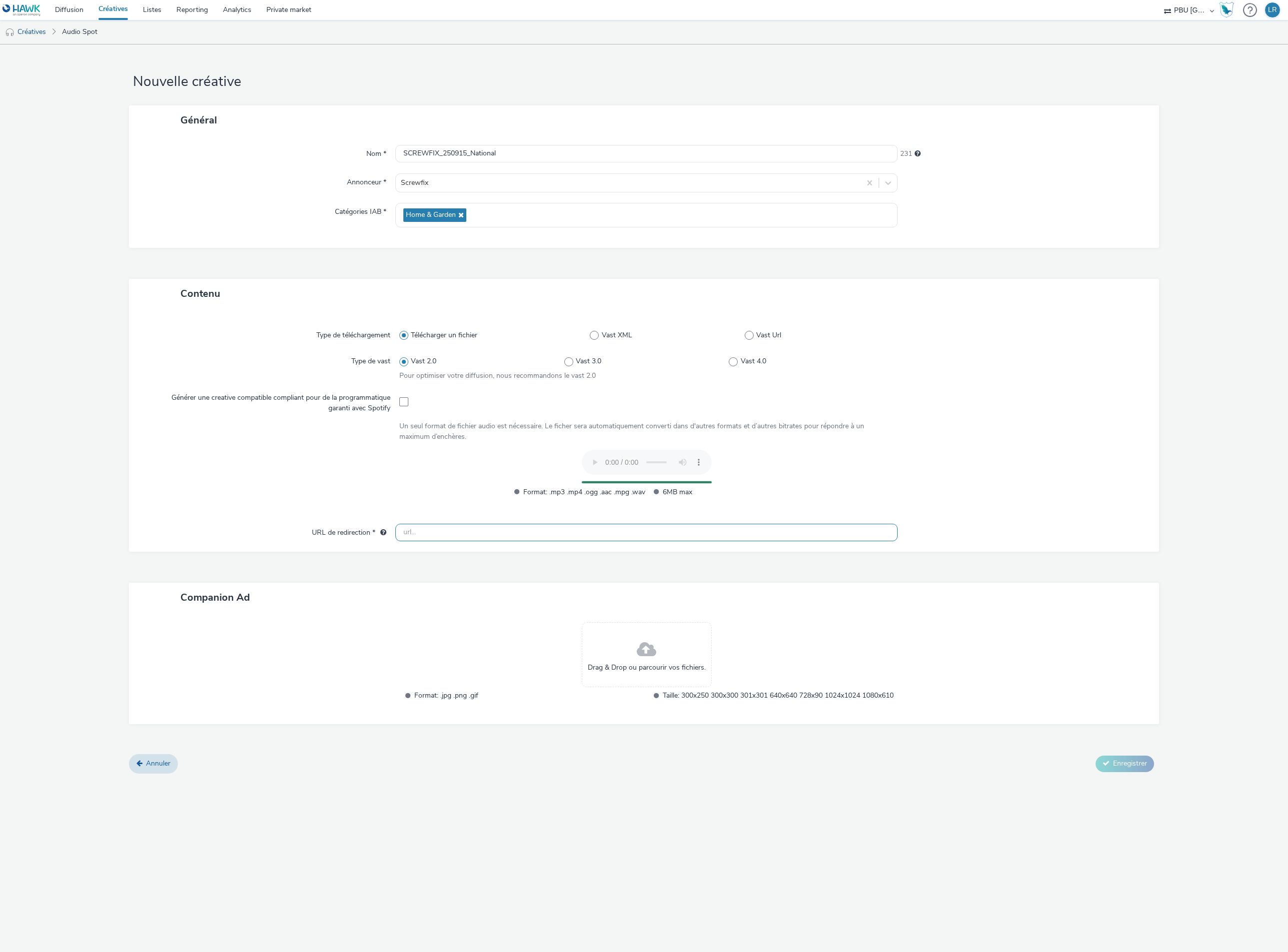
click at [450, 531] on input "text" at bounding box center [646, 532] width 502 height 17
paste input "https://audience-api.wts-okube.com/pixel.png?lever=audio&module=dprint&brand_sl…"
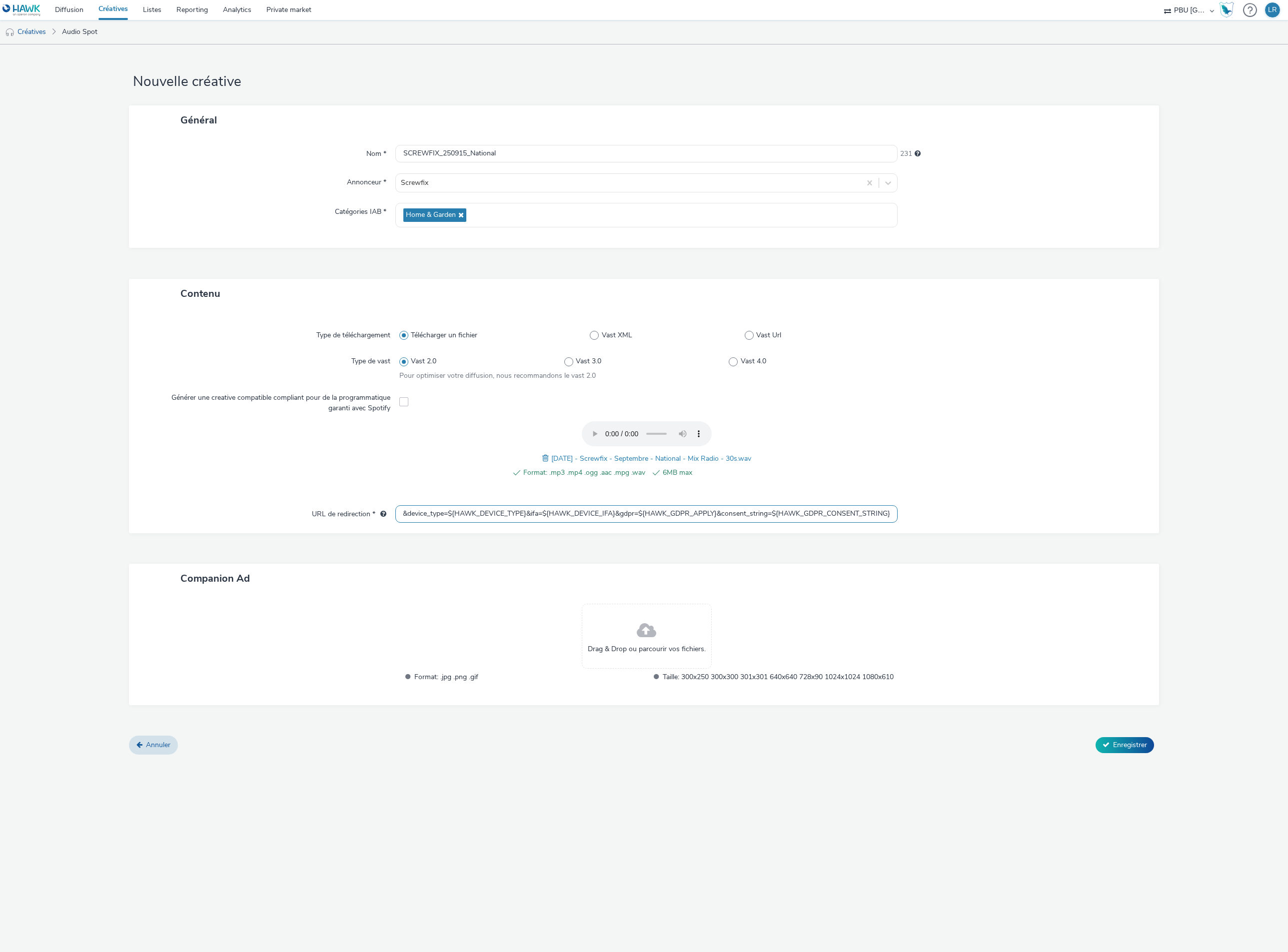
click at [470, 513] on input "https://audience-api.wts-okube.com/pixel.png?lever=audio&module=dprint&brand_sl…" at bounding box center [646, 513] width 502 height 17
type input "https://audience-api.wts-okube.com/pixel.png?lever=audio&module=dprint&brand_sl…"
click at [507, 554] on div "Contenu Type de téléchargement Télécharger un fichier Vast XML Vast Url Type de…" at bounding box center [644, 507] width 1030 height 457
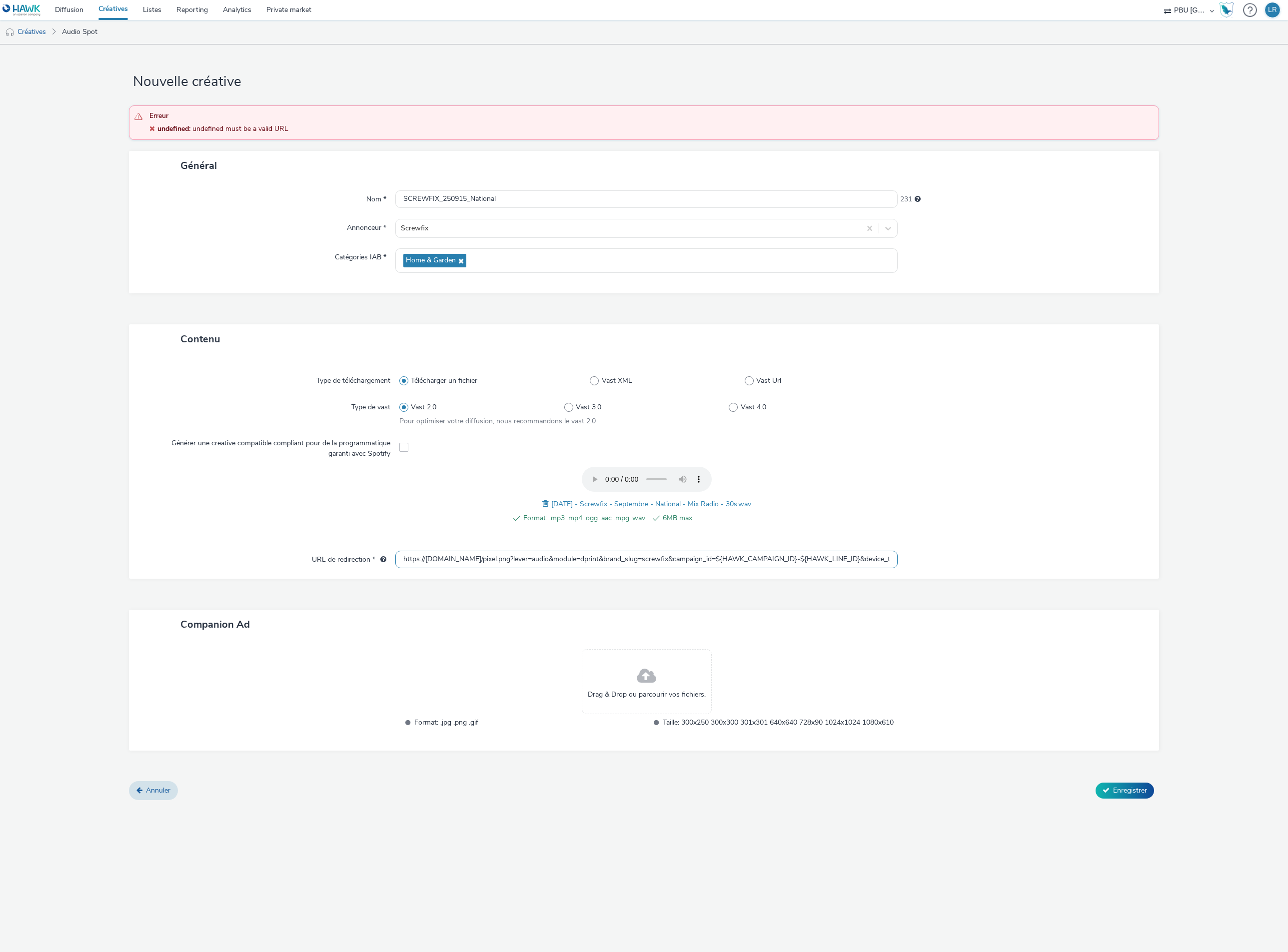
click at [561, 558] on input "https://audience-api.wts-okube.com/pixel.png?lever=audio&module=dprint&brand_sl…" at bounding box center [646, 559] width 502 height 17
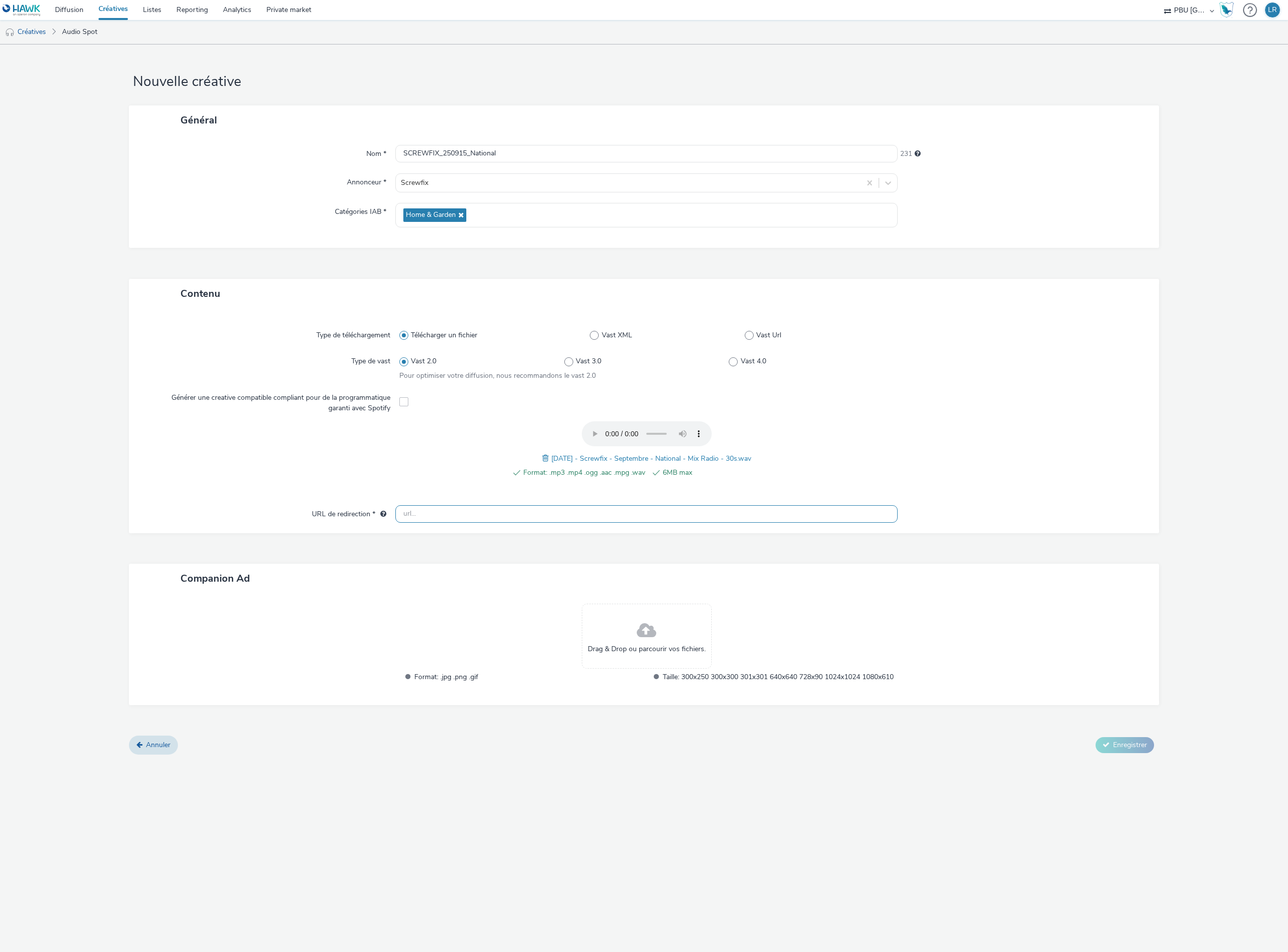
click at [496, 510] on input "text" at bounding box center [646, 513] width 502 height 17
paste input "https://audience-api.wts-okube.com/pixel.png?lever=audio&module=dprint&brand_sl…"
type input "https://audience-api.wts-okube.com/pixel.png?lever=audio&module=dprint&brand_sl…"
click at [502, 573] on div "Contenu Type de téléchargement Télécharger un fichier Vast XML Vast Url Type de…" at bounding box center [644, 507] width 1030 height 457
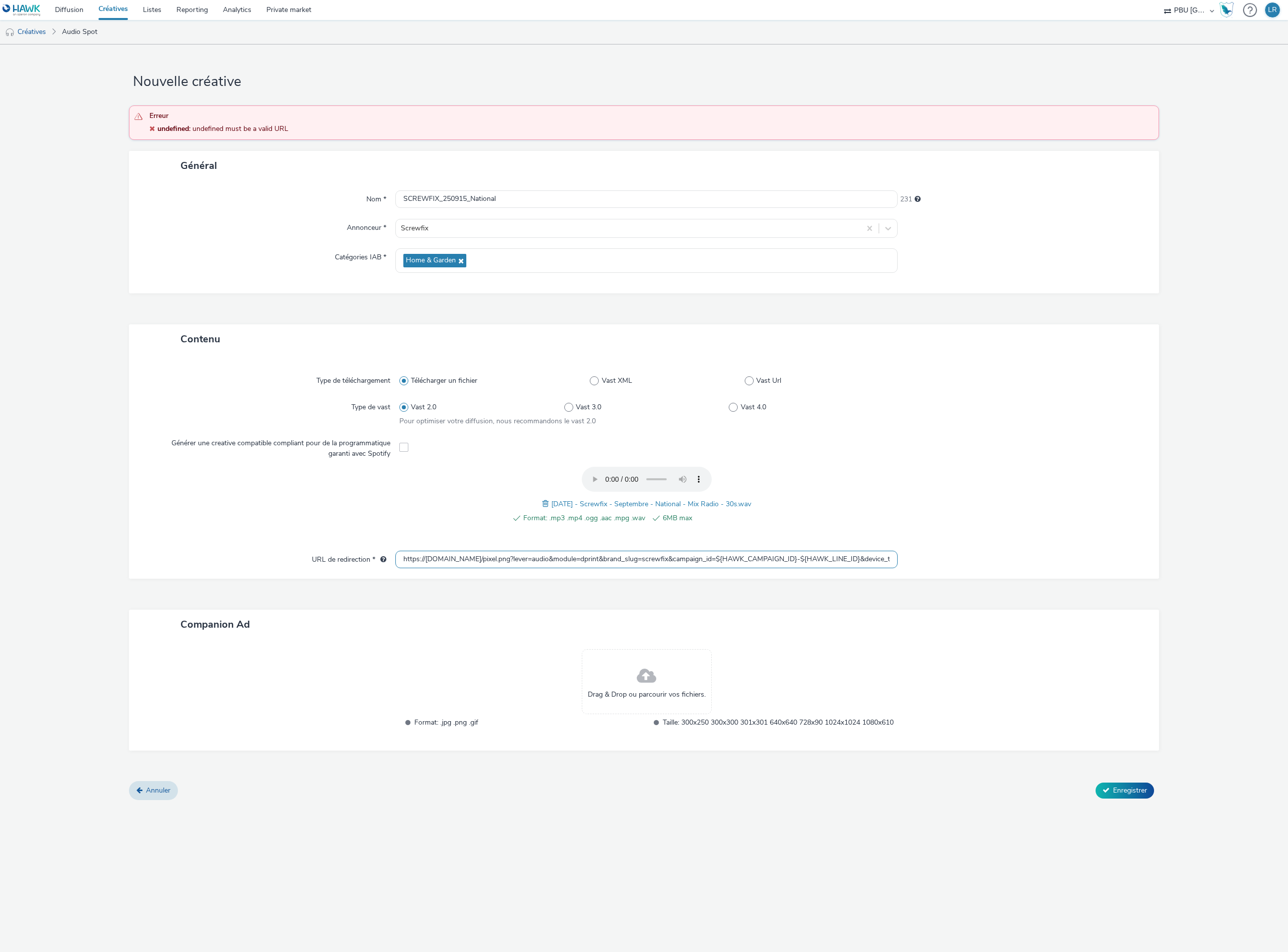
click at [715, 559] on input "https://audience-api.wts-okube.com/pixel.png?lever=audio&module=dprint&brand_sl…" at bounding box center [646, 559] width 502 height 17
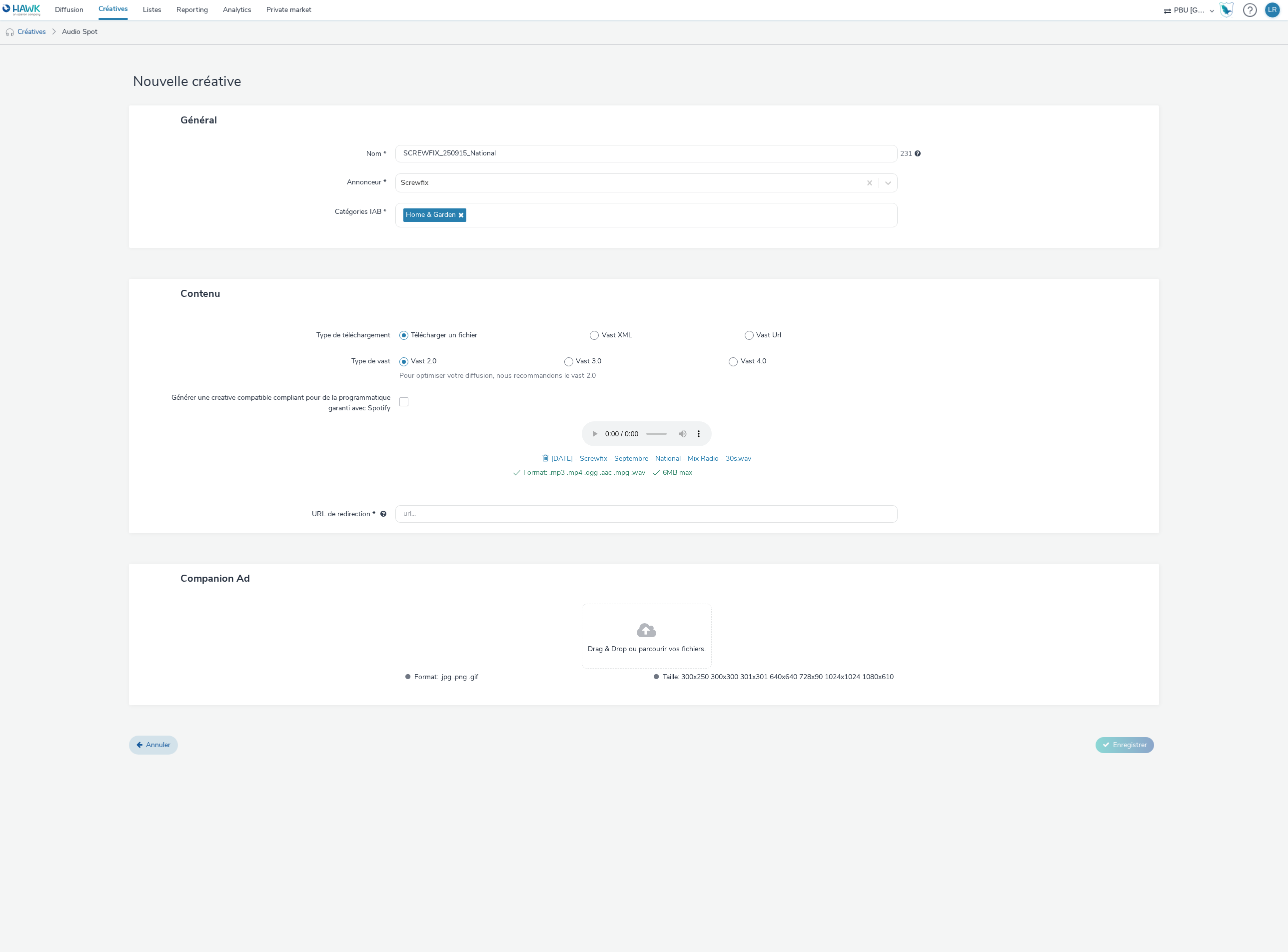
click at [1018, 431] on div at bounding box center [1017, 455] width 247 height 68
click at [958, 566] on div "Companion Ad" at bounding box center [644, 579] width 1030 height 29
click at [504, 516] on input "text" at bounding box center [646, 513] width 502 height 17
type input "s"
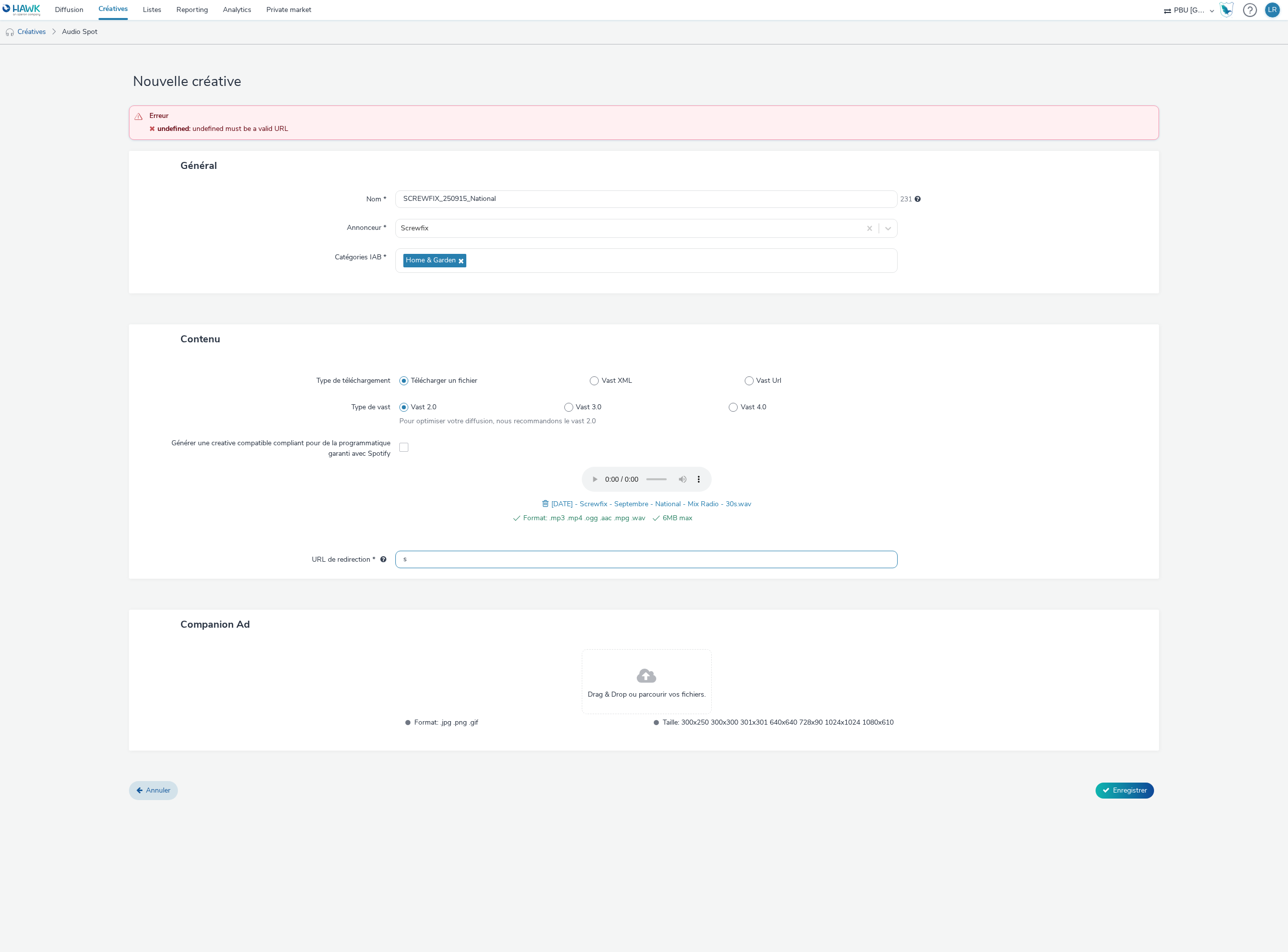
click at [466, 554] on input "s" at bounding box center [646, 559] width 502 height 17
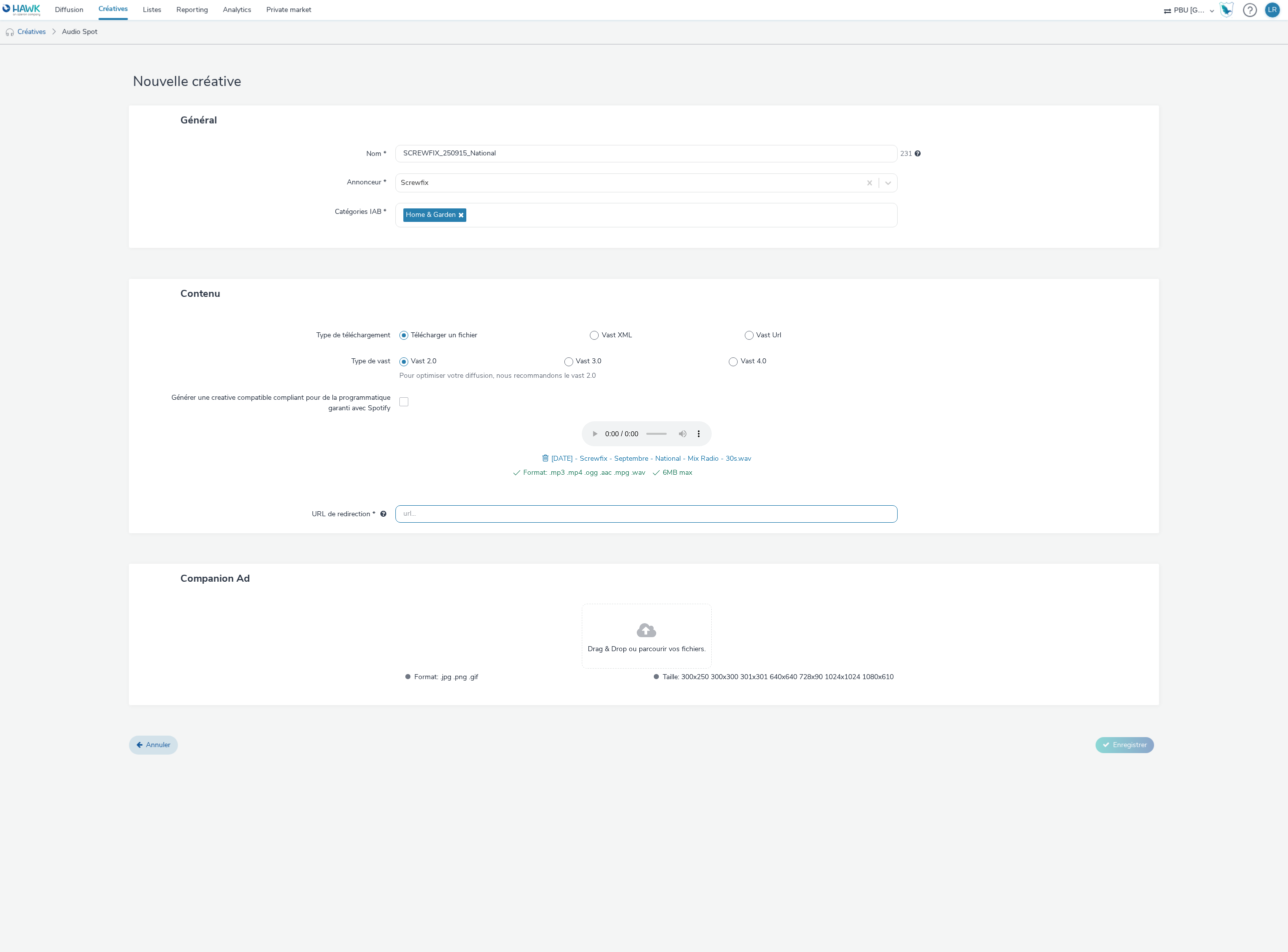
paste input "[URL][DOMAIN_NAME]"
type input "[URL][DOMAIN_NAME]"
click at [1161, 599] on form "Nouvelle créative Général Nom * SCREWFIX_250915_National 231 Annonceur * Screwf…" at bounding box center [644, 403] width 1288 height 718
click at [1123, 750] on span "Enregistrer" at bounding box center [1129, 745] width 34 height 10
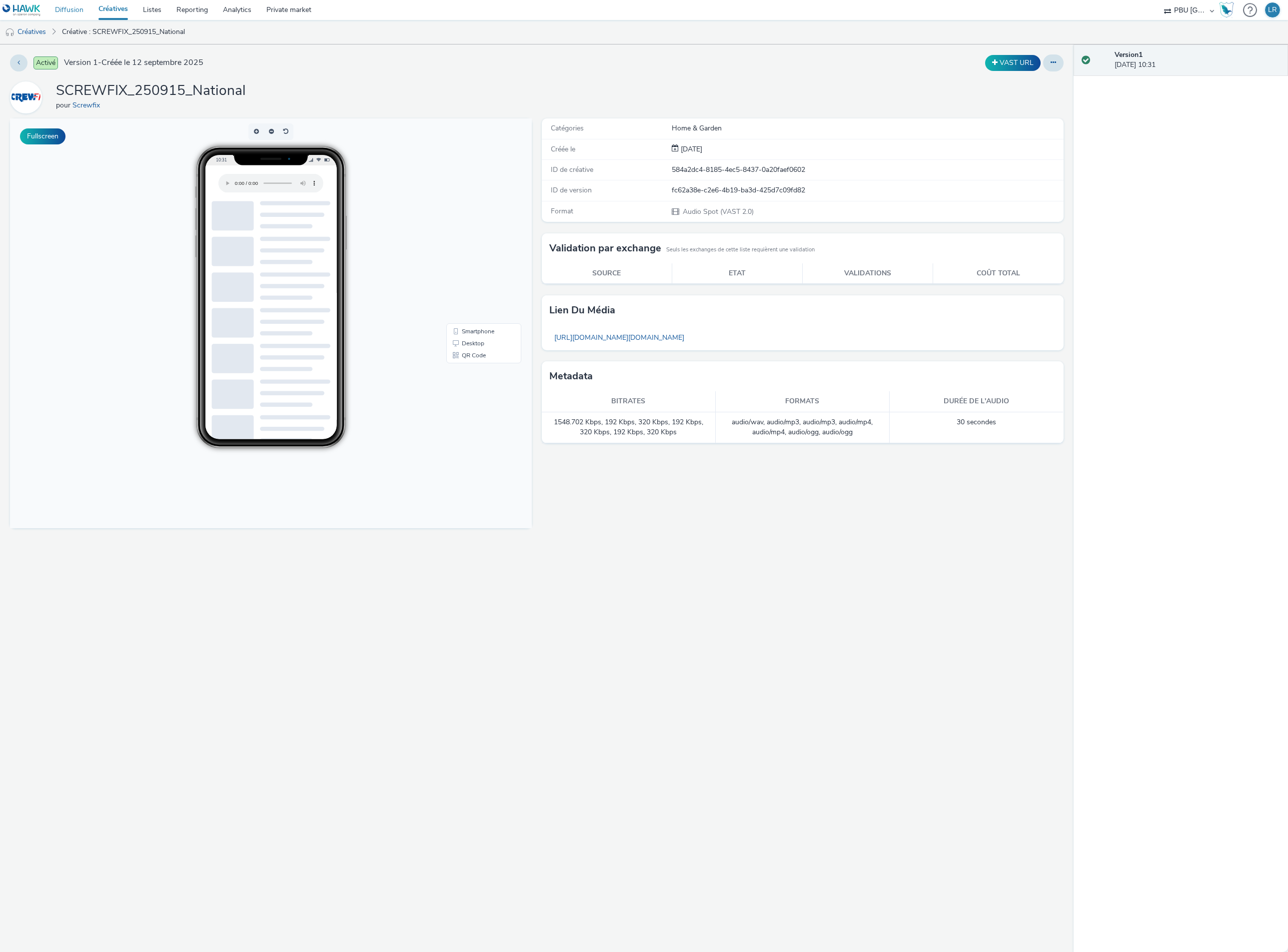
click at [74, 8] on link "Diffusion" at bounding box center [69, 10] width 43 height 20
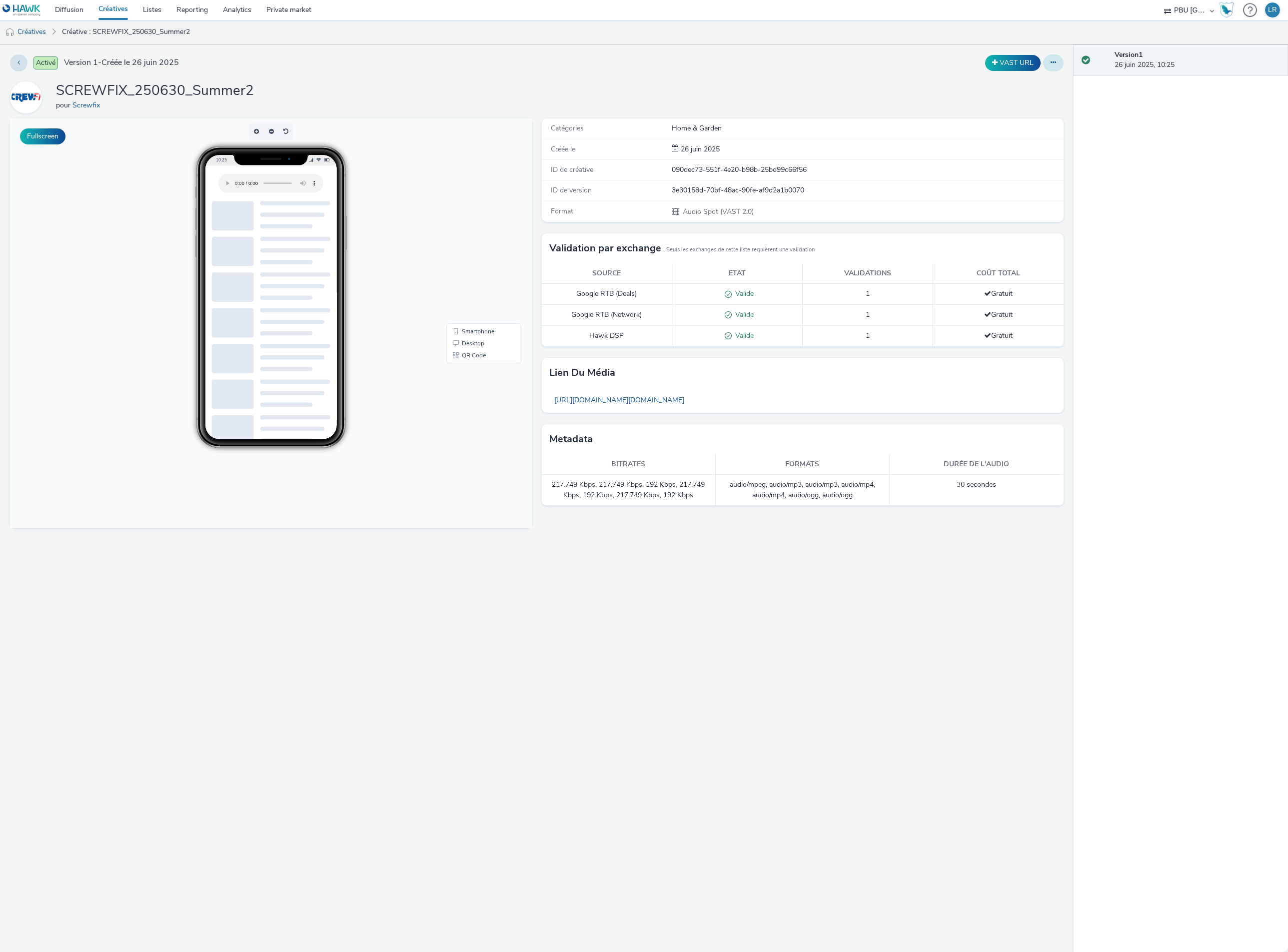
click at [1050, 63] on icon at bounding box center [1053, 62] width 6 height 7
click at [1026, 80] on link "Modifier" at bounding box center [1025, 82] width 75 height 20
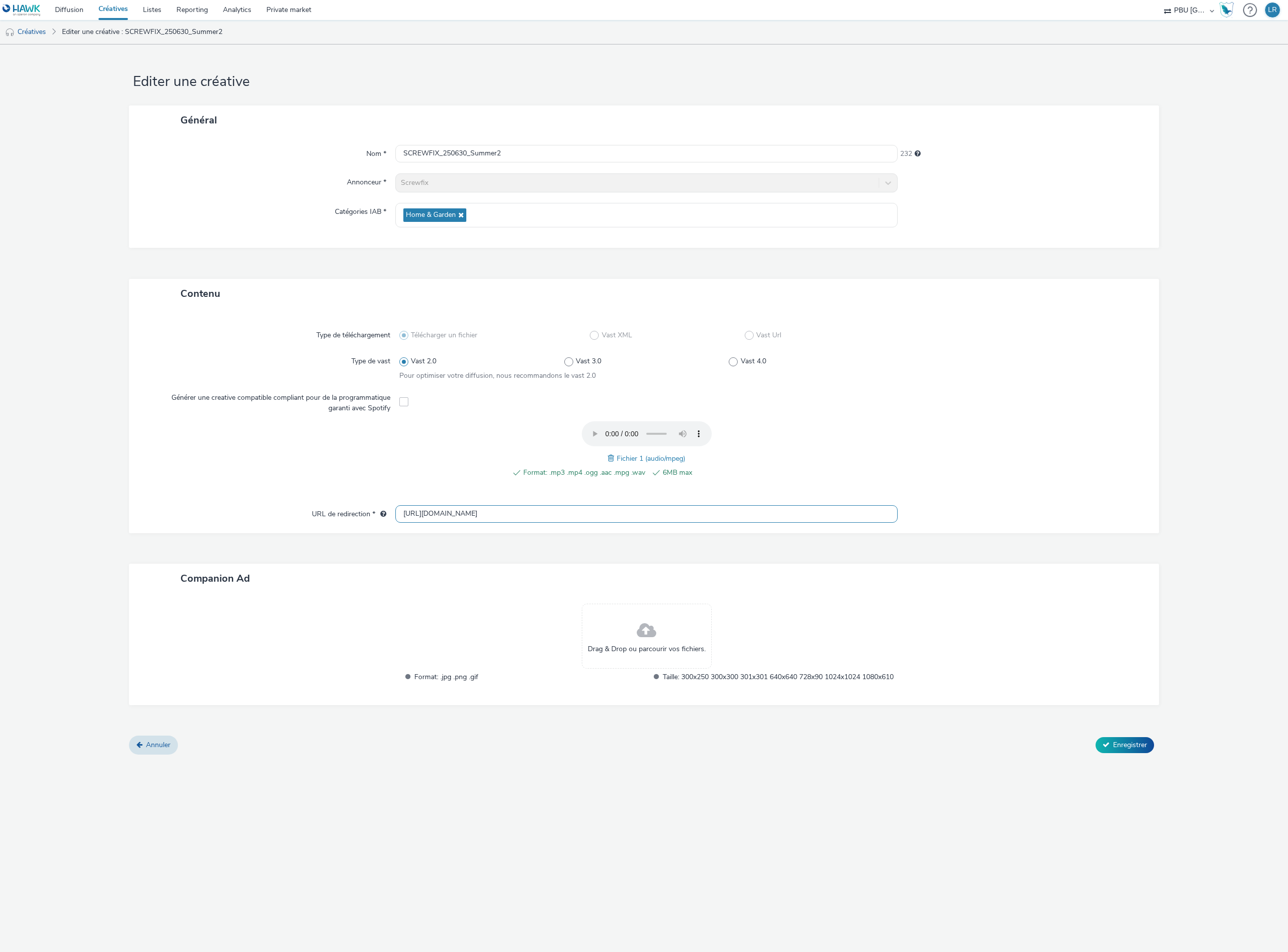
click at [477, 516] on input "[URL][DOMAIN_NAME]" at bounding box center [646, 513] width 502 height 17
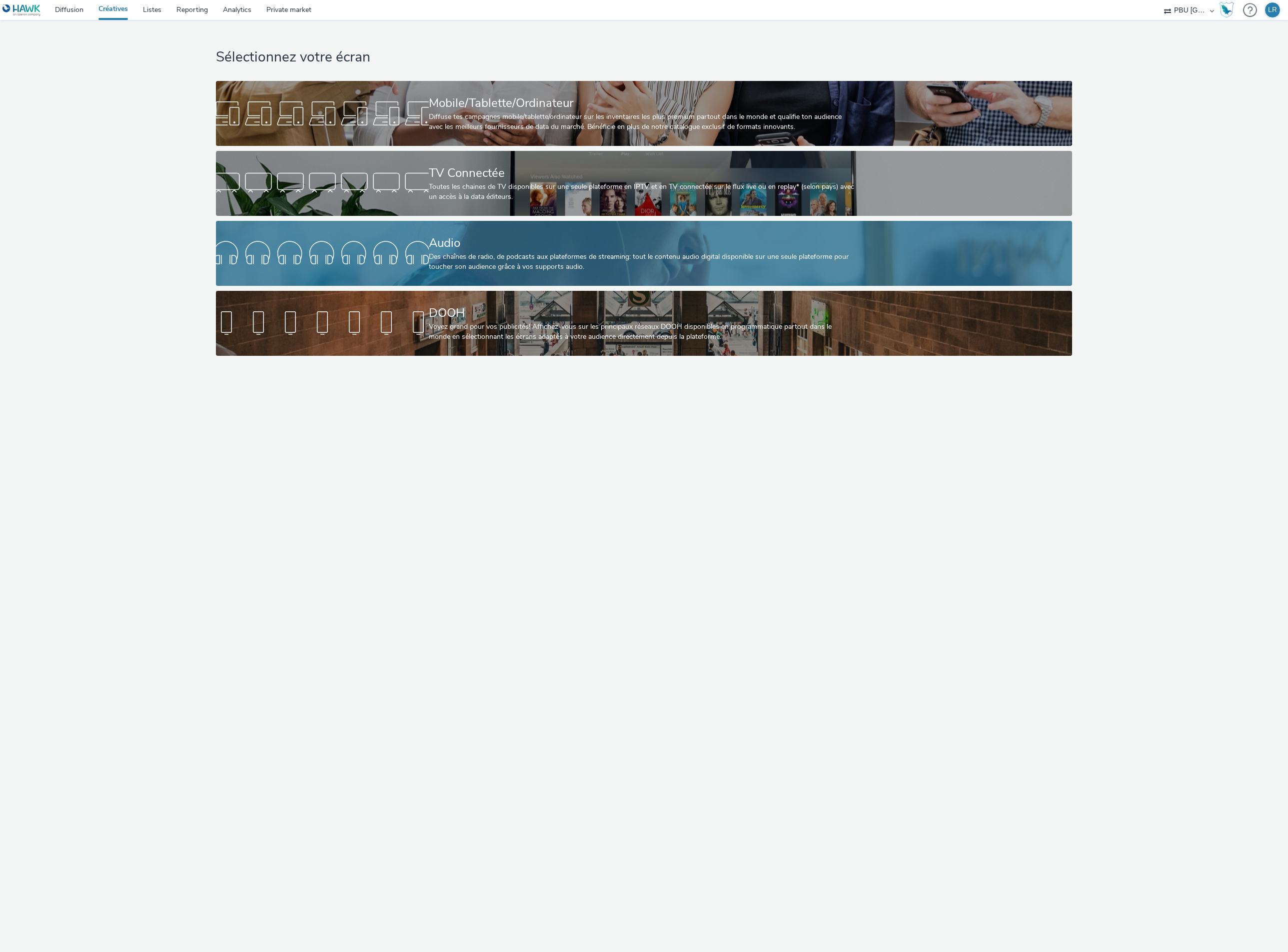
click at [493, 235] on div "Audio" at bounding box center [642, 243] width 426 height 17
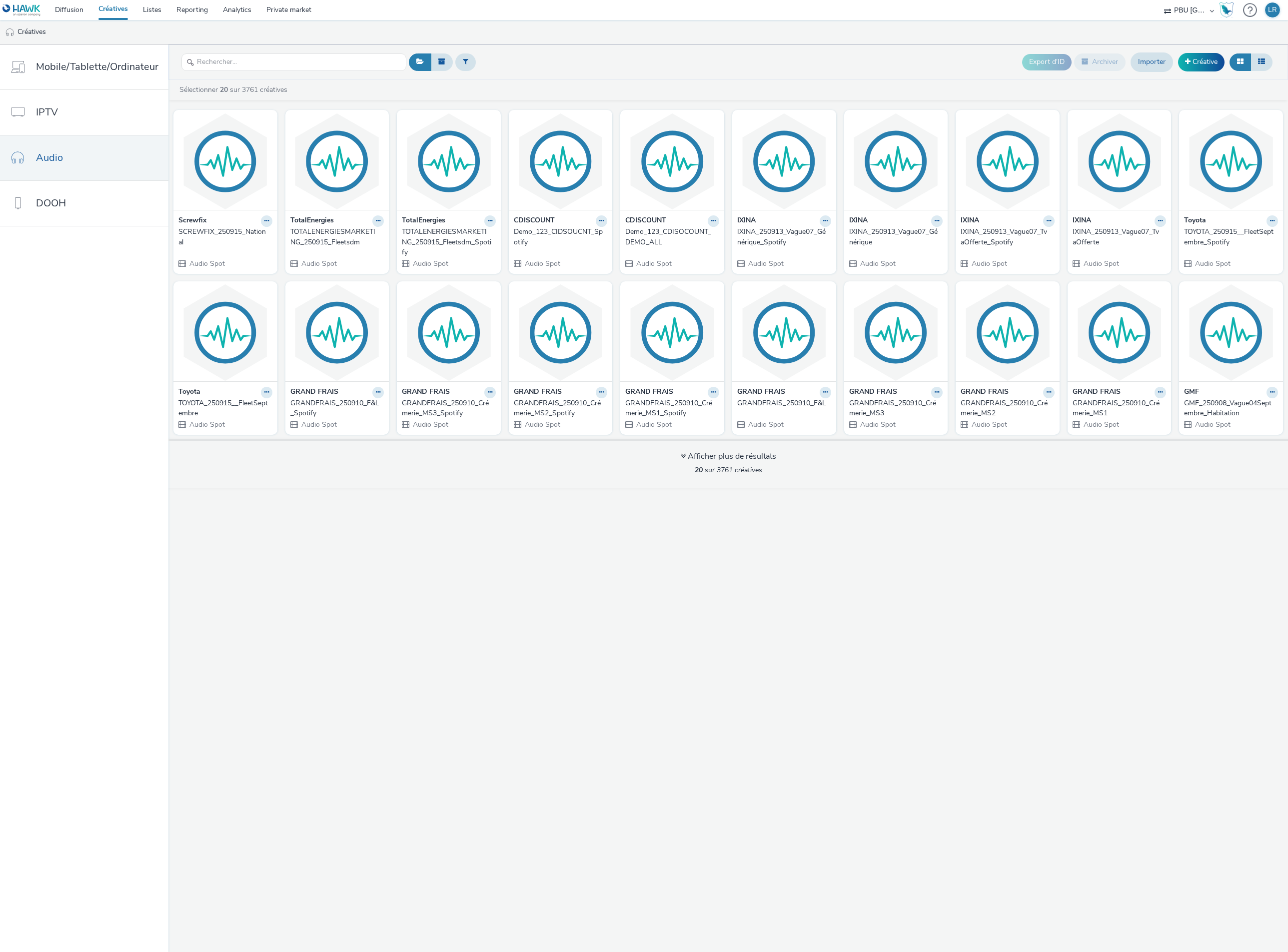
click at [208, 233] on div "SCREWFIX_250915_National" at bounding box center [223, 237] width 90 height 20
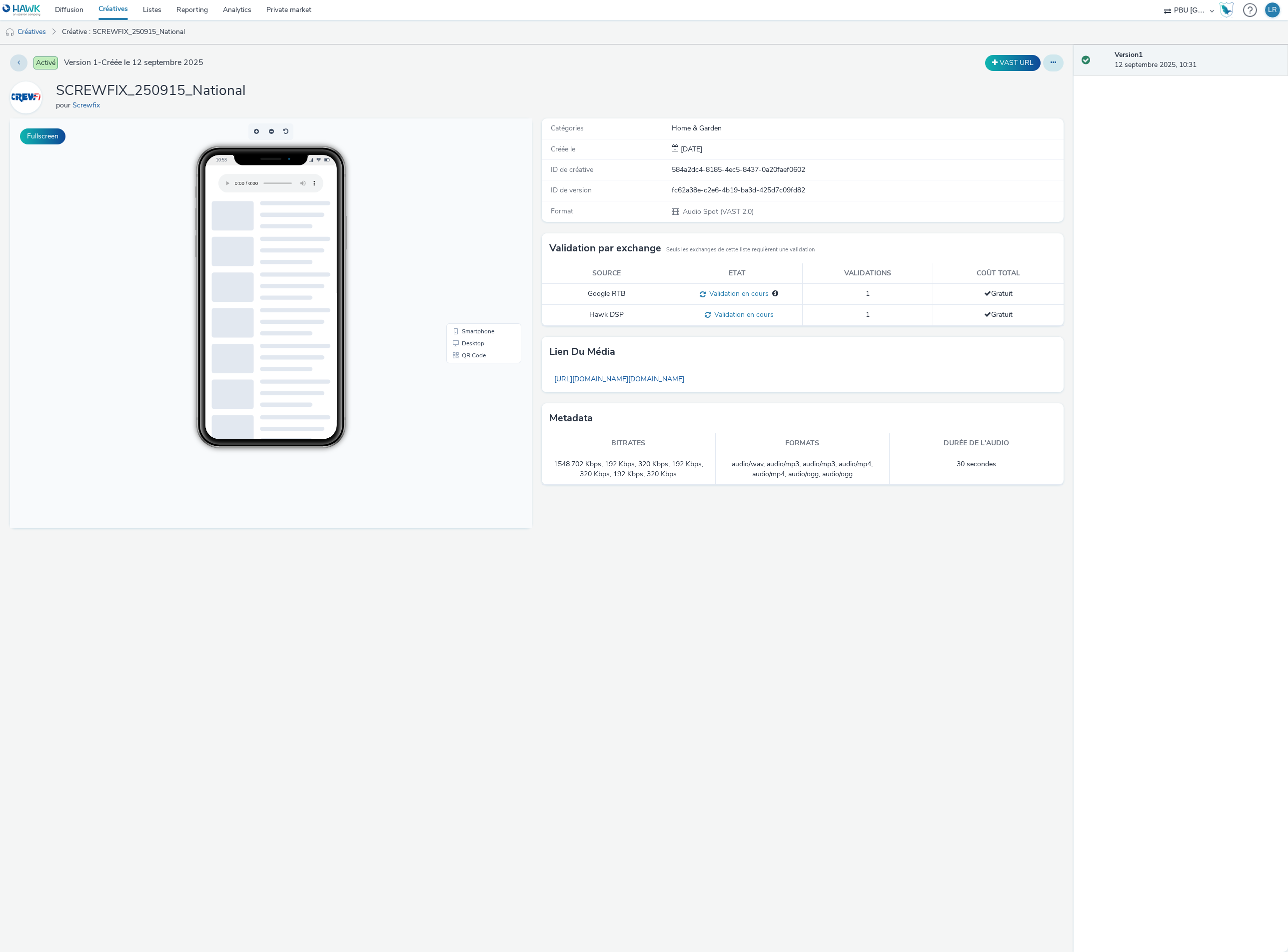
click at [1050, 66] on icon at bounding box center [1053, 62] width 6 height 7
click at [1020, 88] on link "Modifier" at bounding box center [1025, 82] width 75 height 20
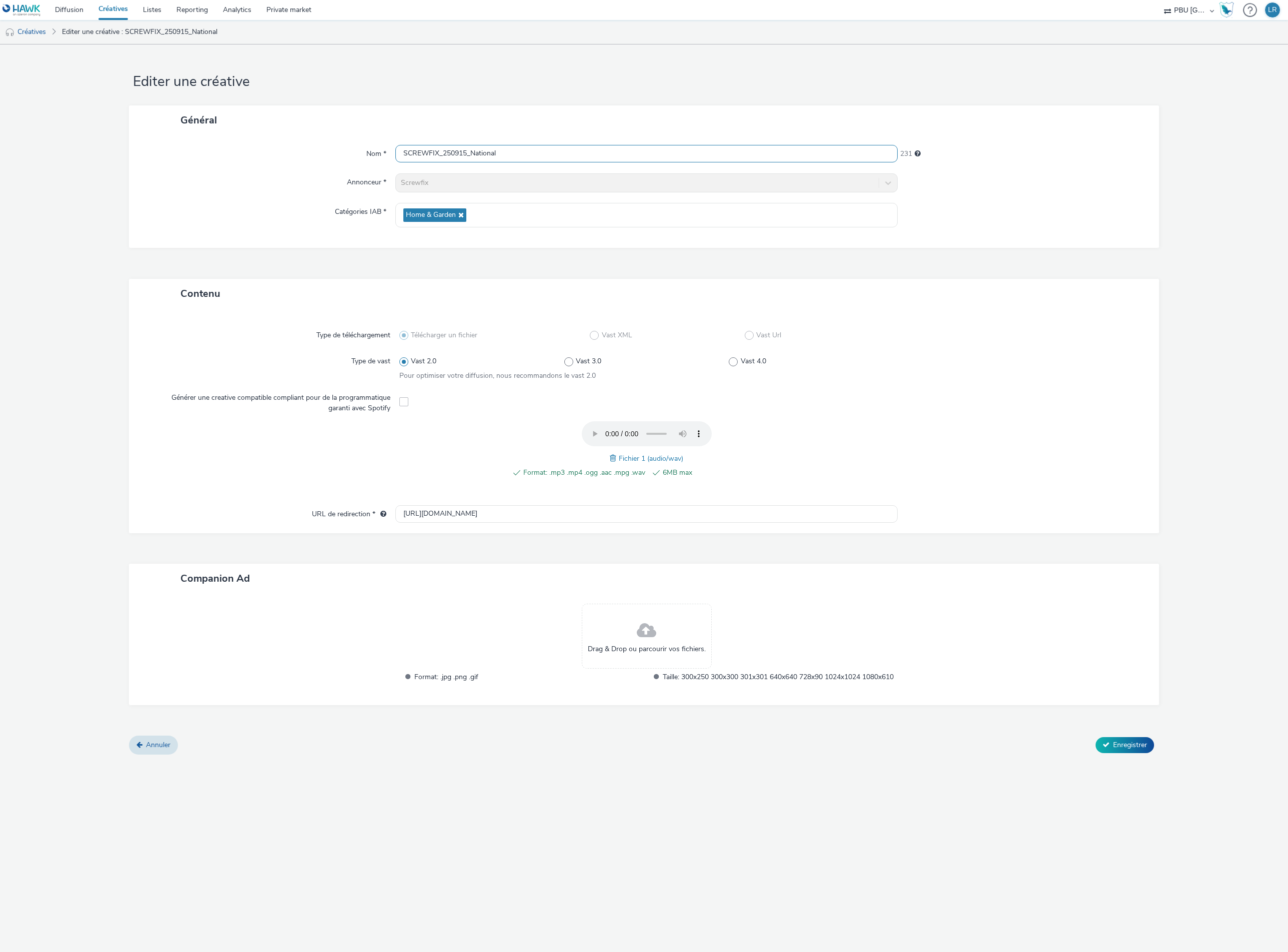
click at [514, 155] on input "SCREWFIX_250915_National" at bounding box center [646, 153] width 502 height 17
type input "SCREWFIX_250915_Autumn1"
click at [1160, 621] on form "Editer une créative Général Nom * SCREWFIX_250915_Autumn1 232 Annonceur * Screw…" at bounding box center [644, 403] width 1288 height 718
click at [1114, 750] on span "Enregistrer" at bounding box center [1129, 745] width 34 height 10
